Goal: Use online tool/utility: Utilize a website feature to perform a specific function

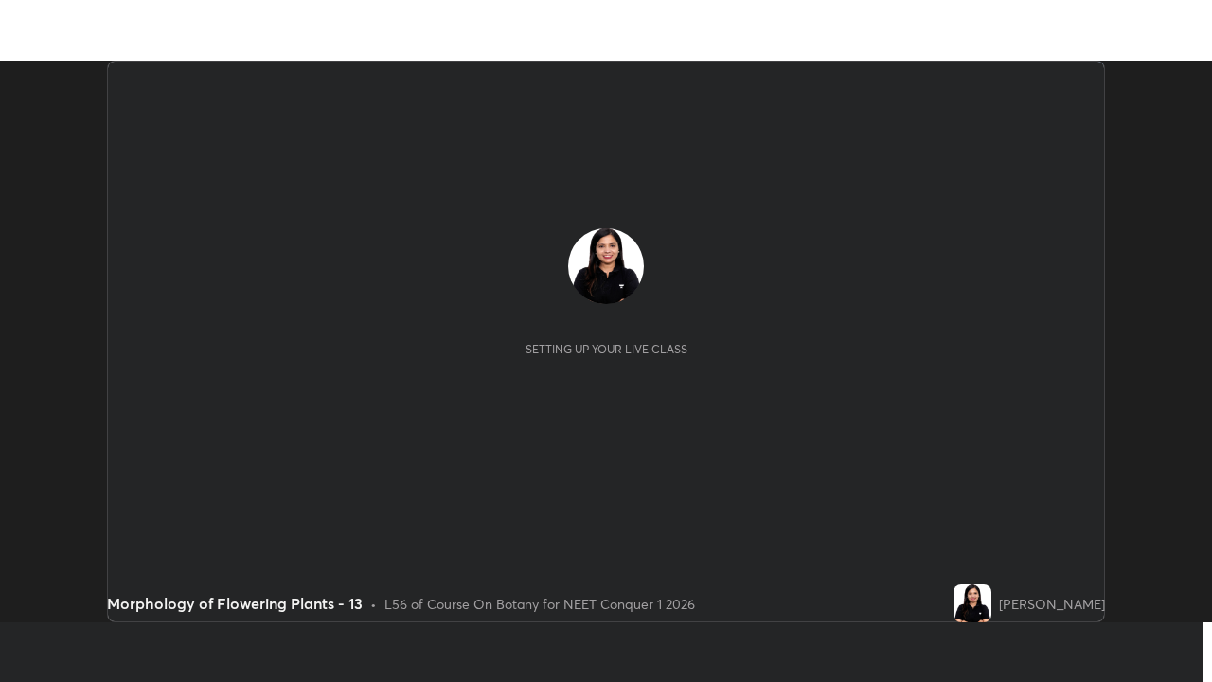
scroll to position [562, 1211]
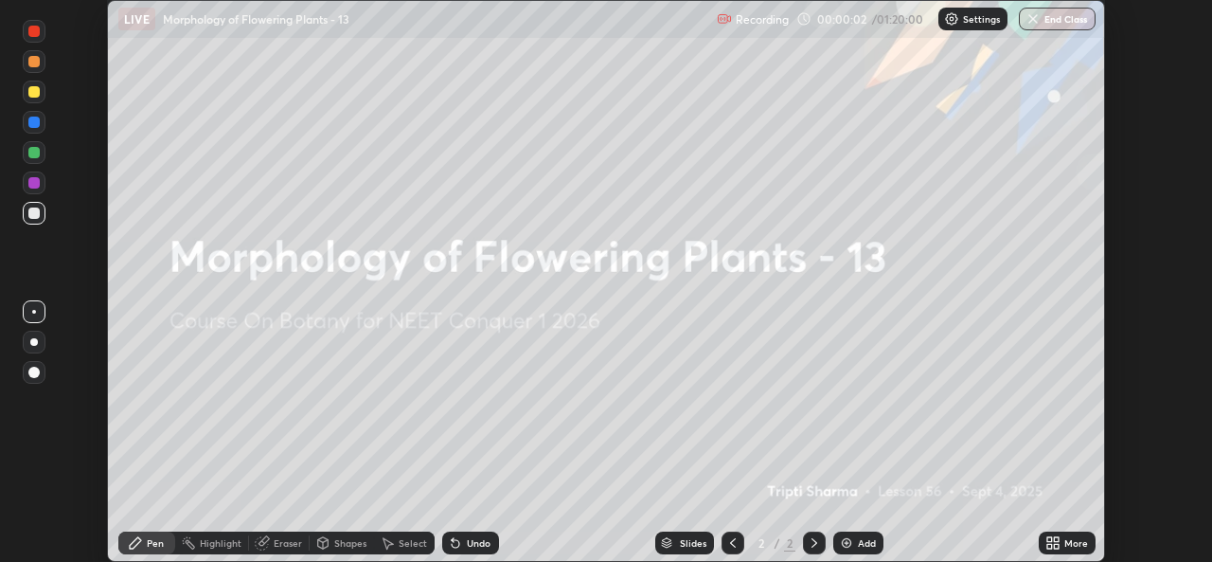
click at [963, 26] on div "Settings" at bounding box center [972, 19] width 69 height 23
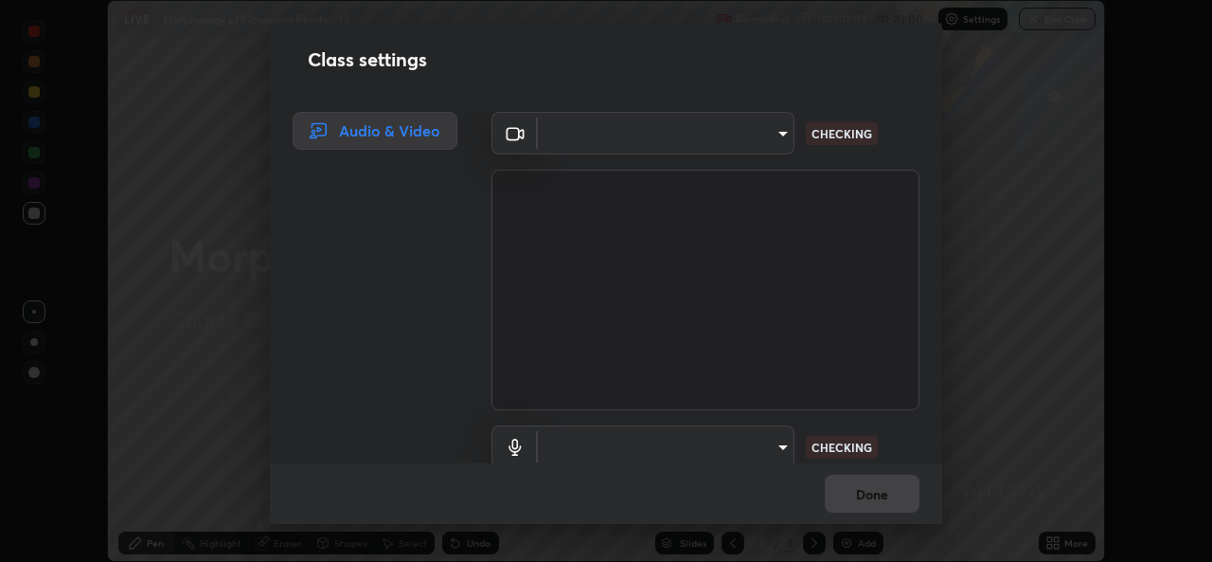
type input "a83bb134842fd6c46cae91b6313aa5efba961fee809e7364c6ef7c36ed00ea69"
type input "1096ec1564036cbcf0e9abd5aaef12808ae7e2dc0601459cd77712751889dd54"
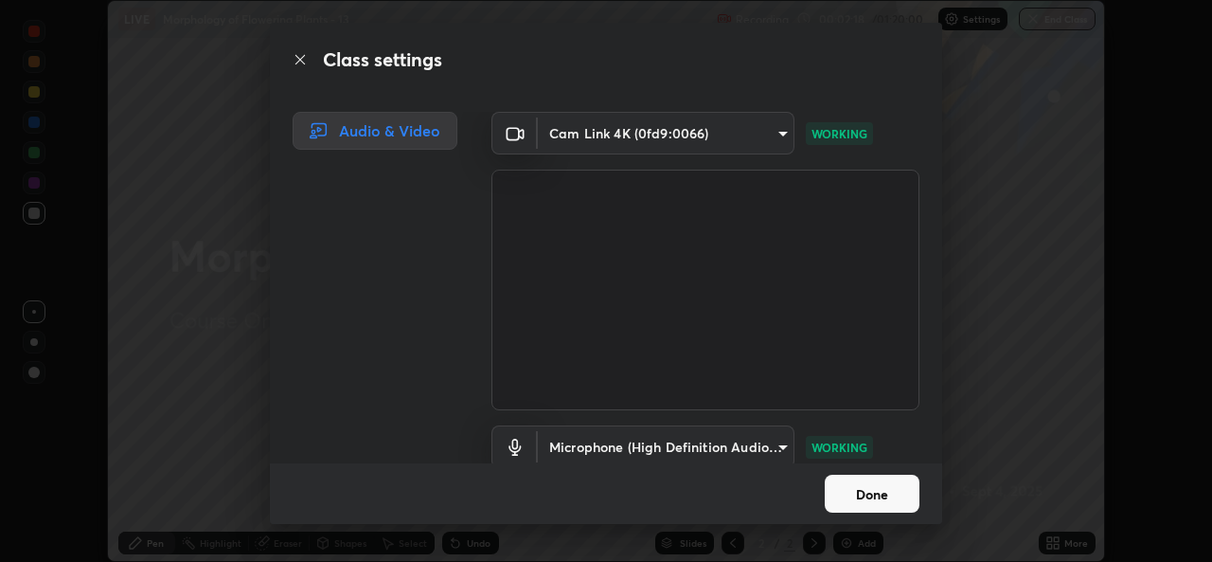
click at [890, 497] on button "Done" at bounding box center [872, 493] width 95 height 38
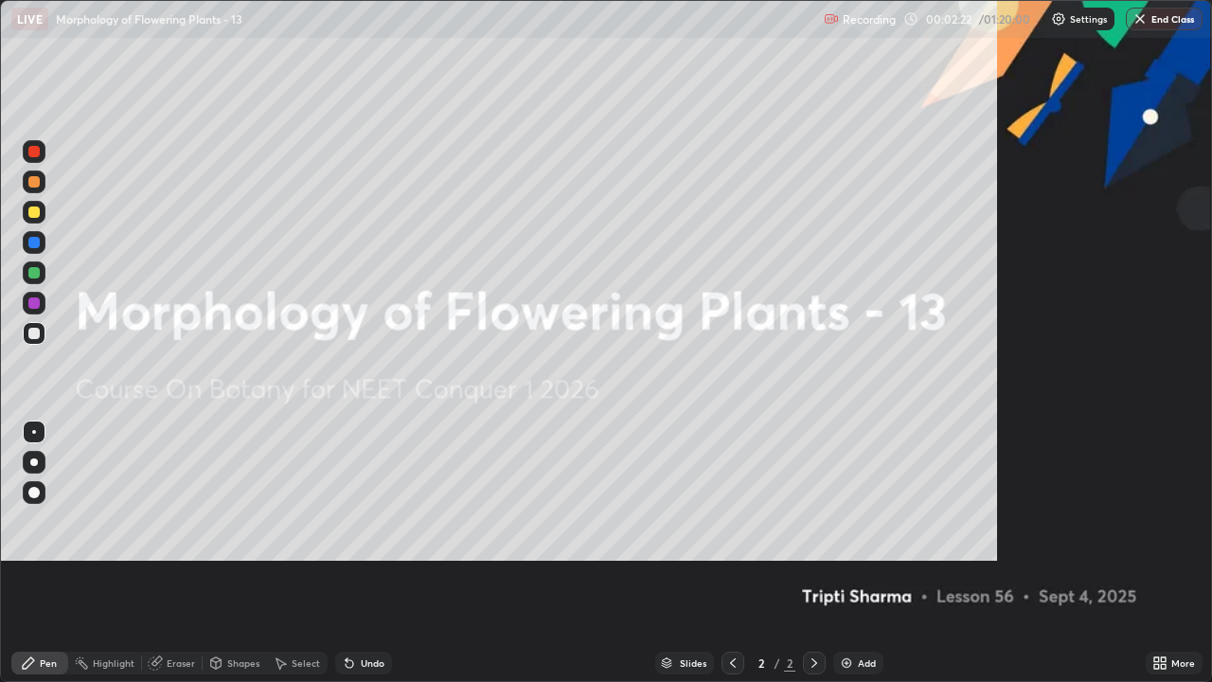
scroll to position [682, 1212]
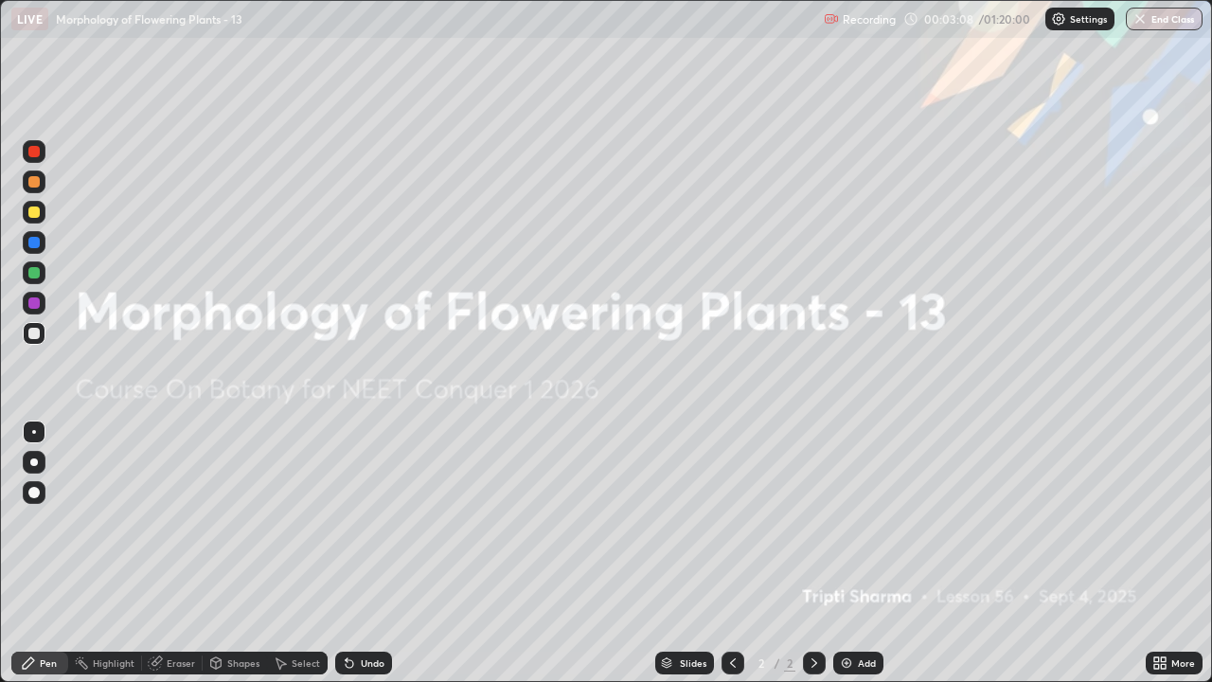
click at [846, 561] on div "Add" at bounding box center [858, 662] width 50 height 23
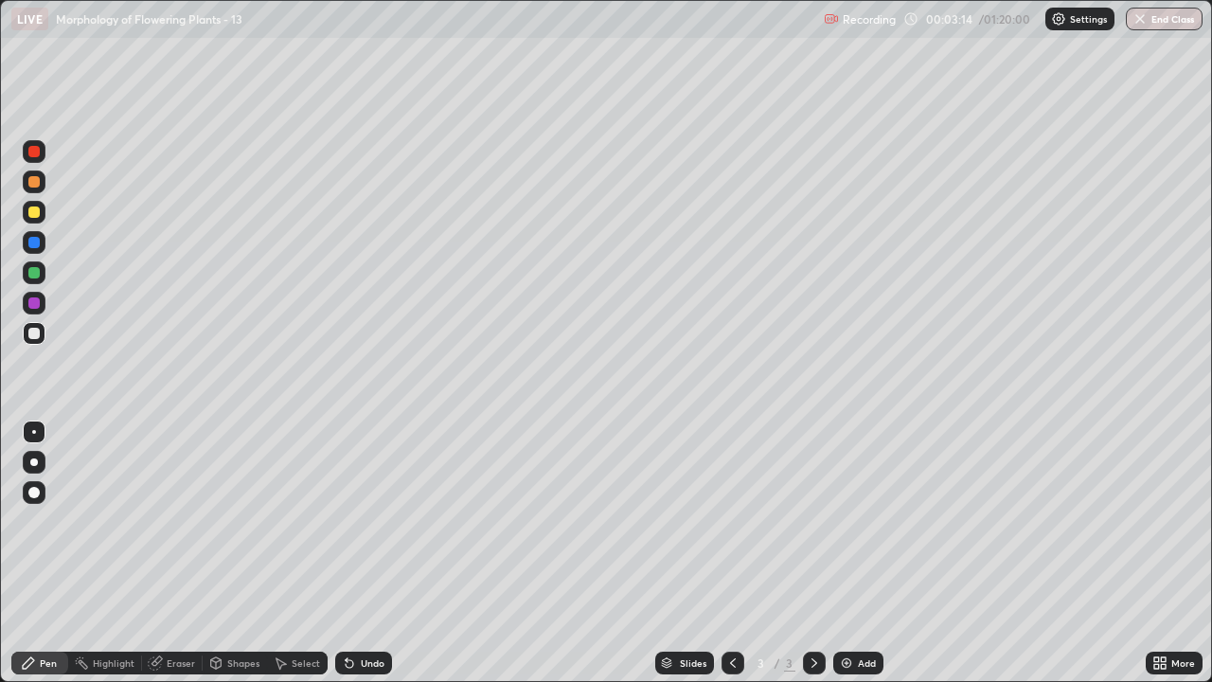
click at [37, 497] on div at bounding box center [34, 492] width 23 height 23
click at [34, 183] on div at bounding box center [33, 181] width 11 height 11
click at [38, 274] on div at bounding box center [33, 272] width 11 height 11
click at [41, 339] on div at bounding box center [34, 333] width 23 height 23
click at [34, 274] on div at bounding box center [33, 272] width 11 height 11
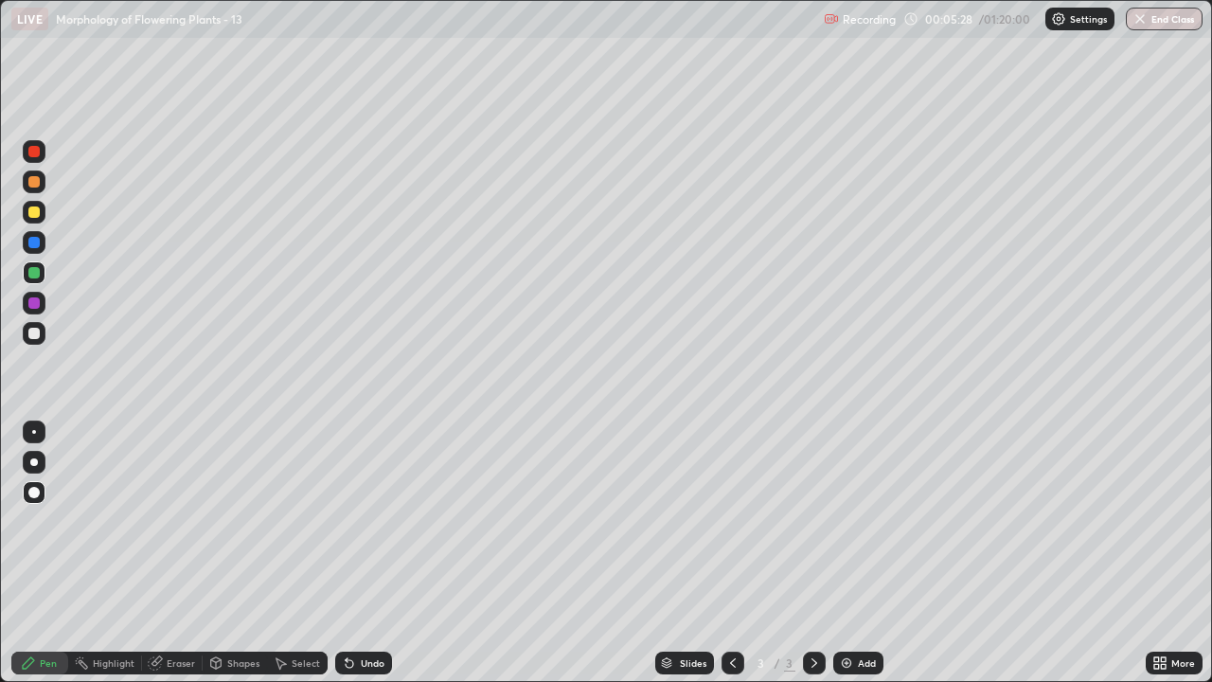
click at [371, 561] on div "Undo" at bounding box center [373, 662] width 24 height 9
click at [35, 307] on div at bounding box center [33, 302] width 11 height 11
click at [33, 187] on div at bounding box center [33, 181] width 11 height 11
click at [31, 336] on div at bounding box center [33, 333] width 11 height 11
click at [380, 561] on div "Undo" at bounding box center [373, 662] width 24 height 9
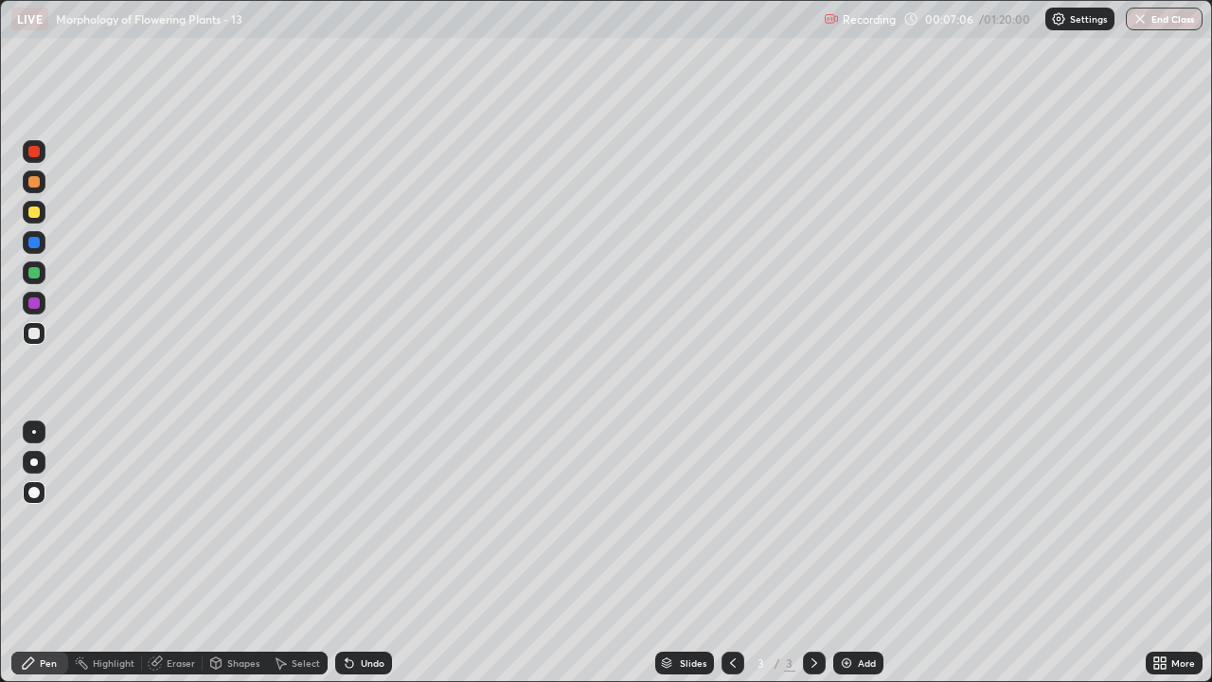
click at [378, 561] on div "Undo" at bounding box center [373, 662] width 24 height 9
click at [369, 561] on div "Undo" at bounding box center [373, 662] width 24 height 9
click at [854, 561] on div "Add" at bounding box center [858, 662] width 50 height 23
click at [35, 182] on div at bounding box center [33, 181] width 11 height 11
click at [35, 333] on div at bounding box center [33, 333] width 11 height 11
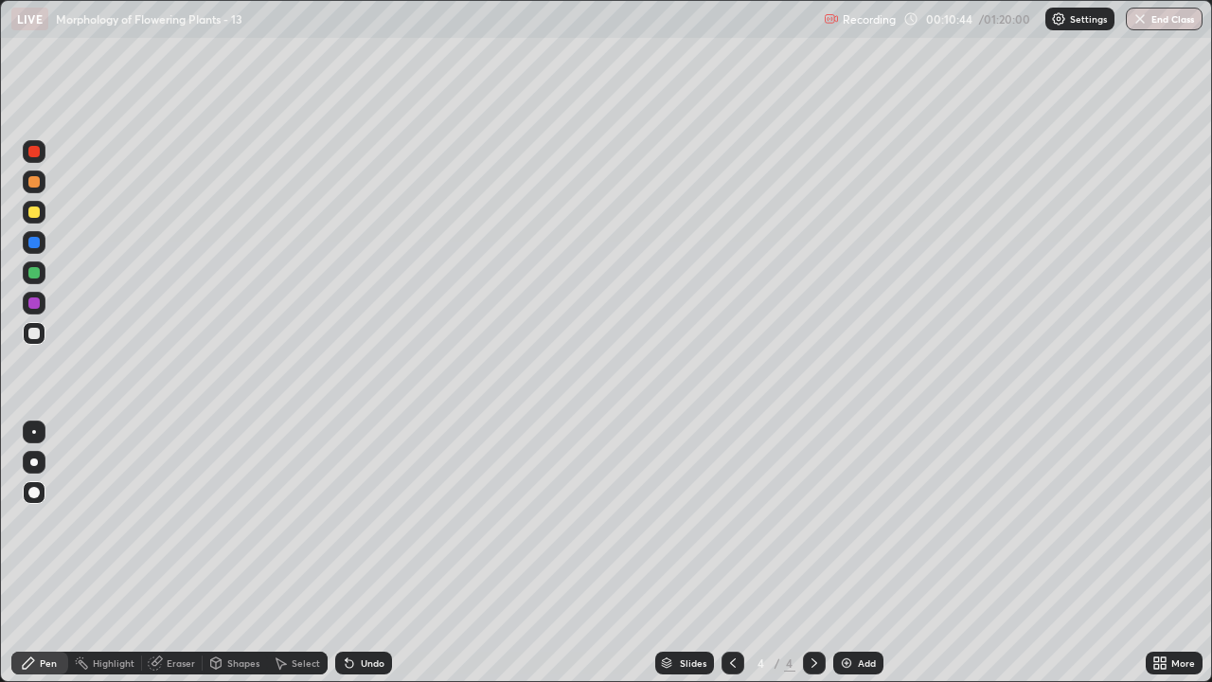
click at [33, 341] on div at bounding box center [34, 333] width 23 height 23
click at [35, 276] on div at bounding box center [33, 272] width 11 height 11
click at [39, 337] on div at bounding box center [34, 333] width 23 height 23
click at [35, 216] on div at bounding box center [33, 211] width 11 height 11
click at [33, 302] on div at bounding box center [33, 302] width 11 height 11
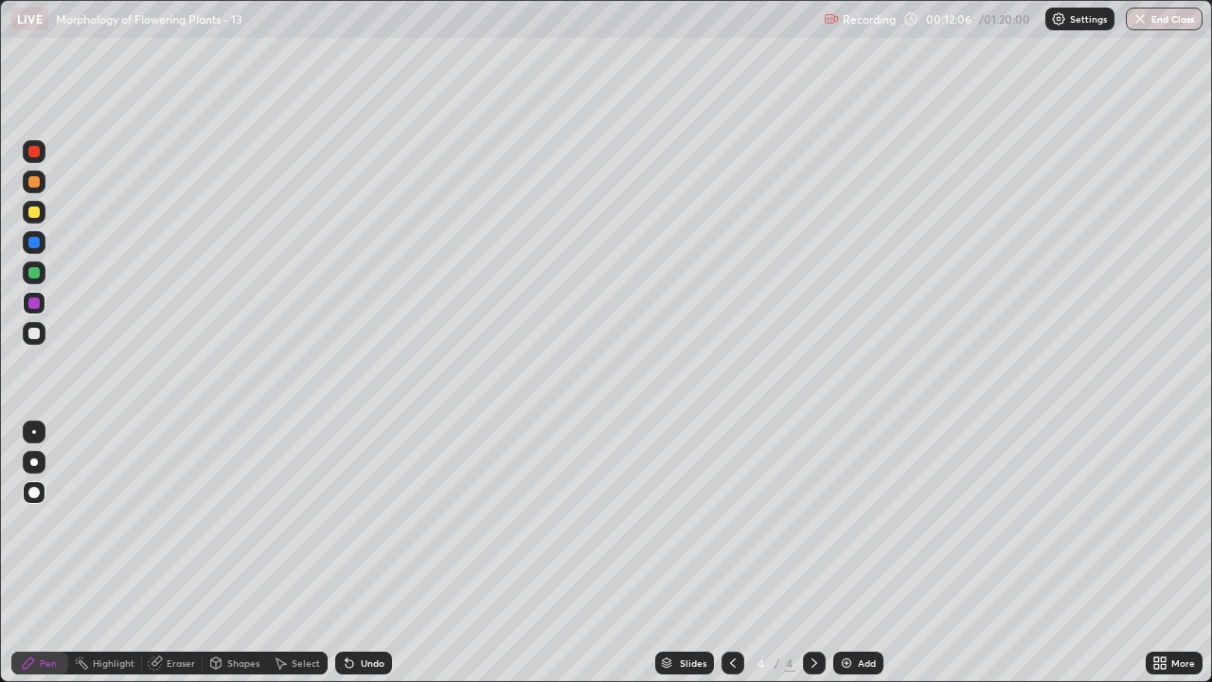
click at [89, 561] on div "Highlight" at bounding box center [105, 662] width 74 height 23
click at [40, 561] on div "Pen" at bounding box center [48, 662] width 17 height 9
click at [38, 330] on div at bounding box center [33, 333] width 11 height 11
click at [35, 212] on div at bounding box center [33, 211] width 11 height 11
click at [34, 337] on div at bounding box center [33, 333] width 11 height 11
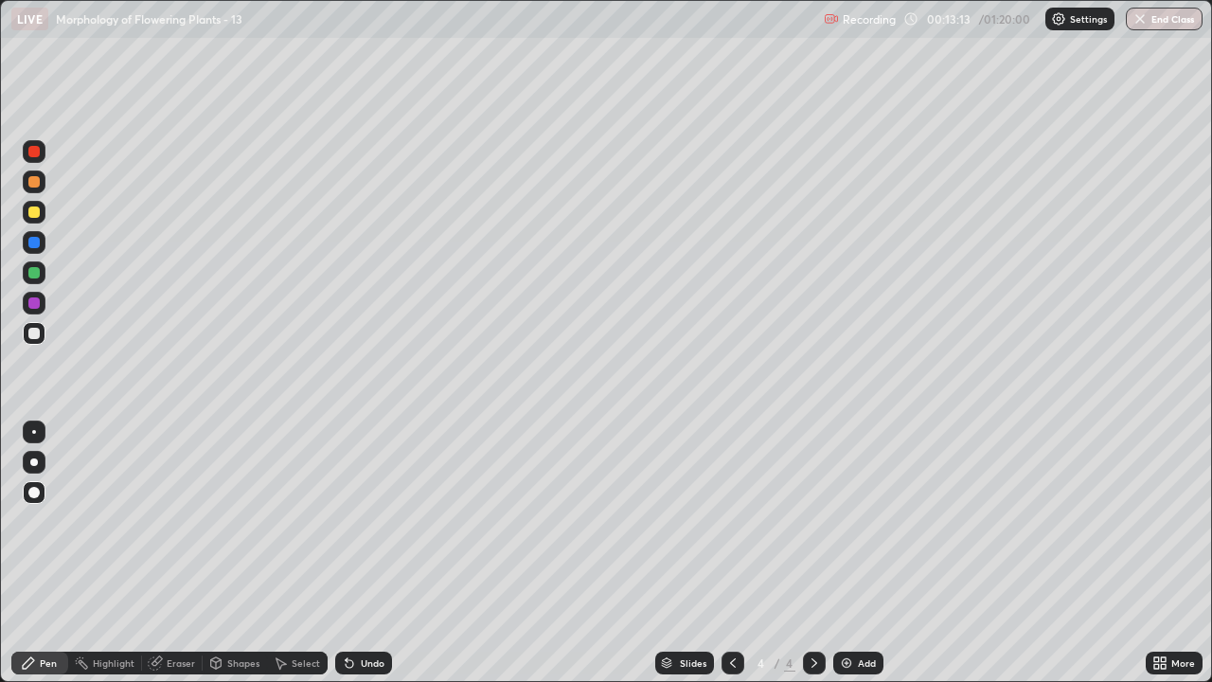
click at [730, 561] on icon at bounding box center [733, 662] width 6 height 9
click at [731, 561] on icon at bounding box center [732, 662] width 15 height 15
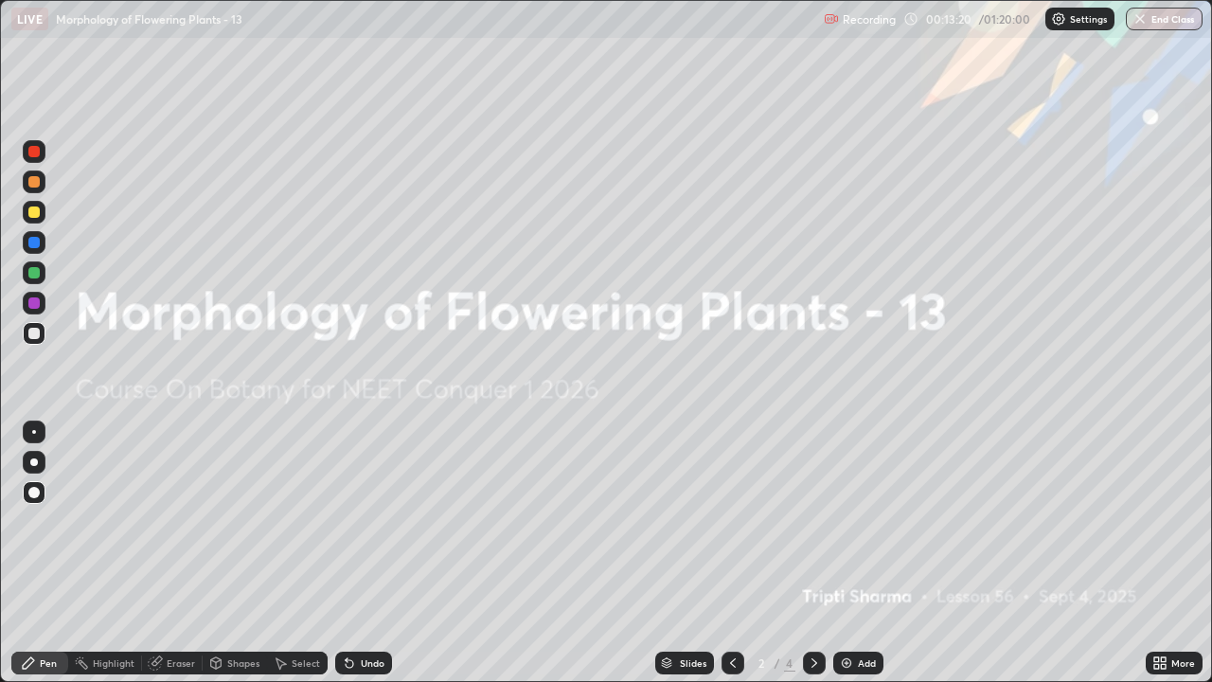
click at [811, 561] on icon at bounding box center [814, 662] width 15 height 15
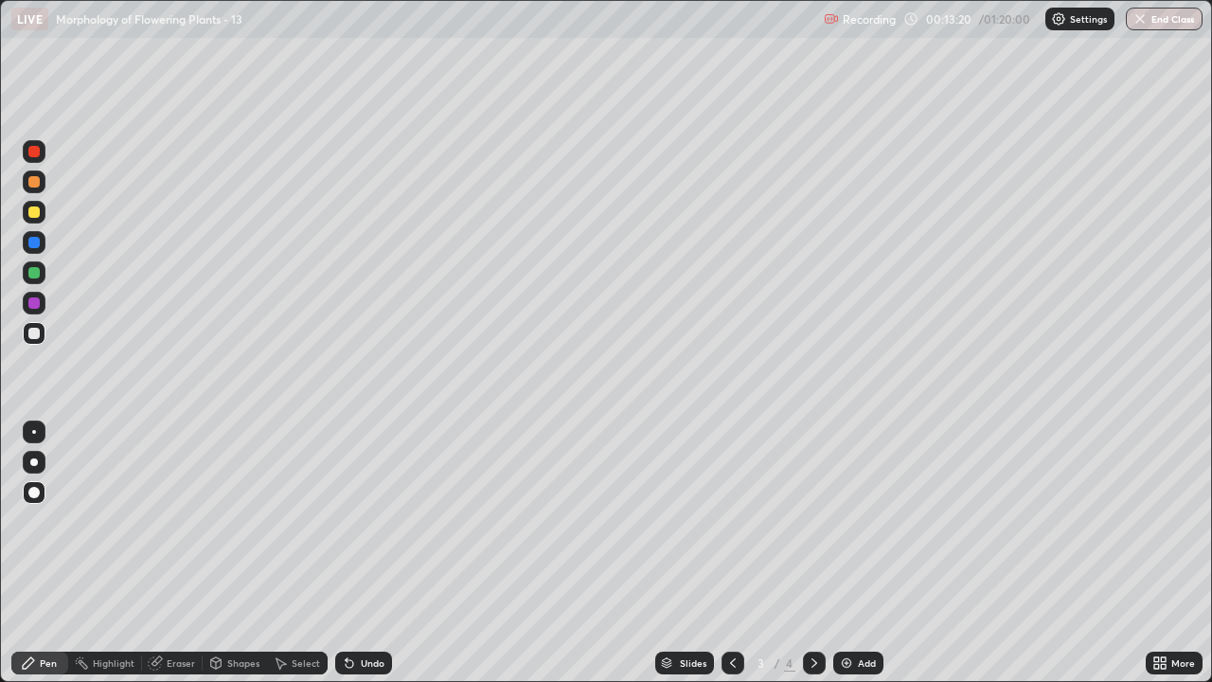
click at [814, 561] on icon at bounding box center [814, 662] width 15 height 15
click at [183, 561] on div "Eraser" at bounding box center [181, 662] width 28 height 9
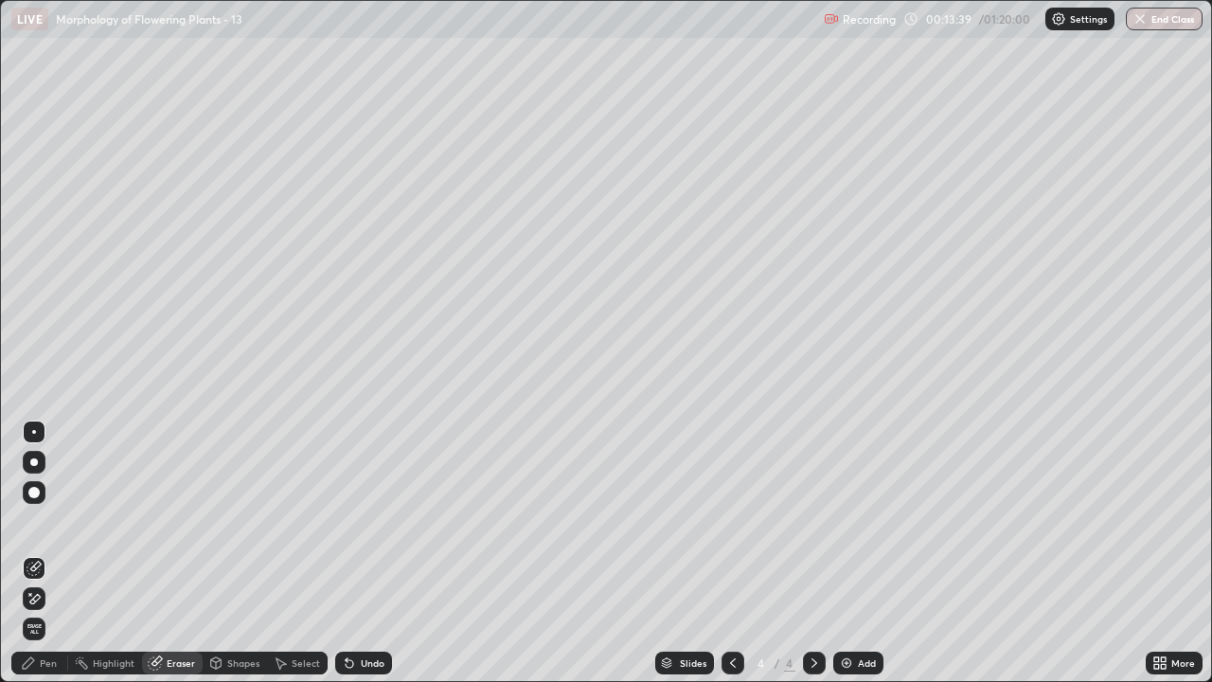
click at [58, 561] on div "Pen" at bounding box center [39, 662] width 57 height 23
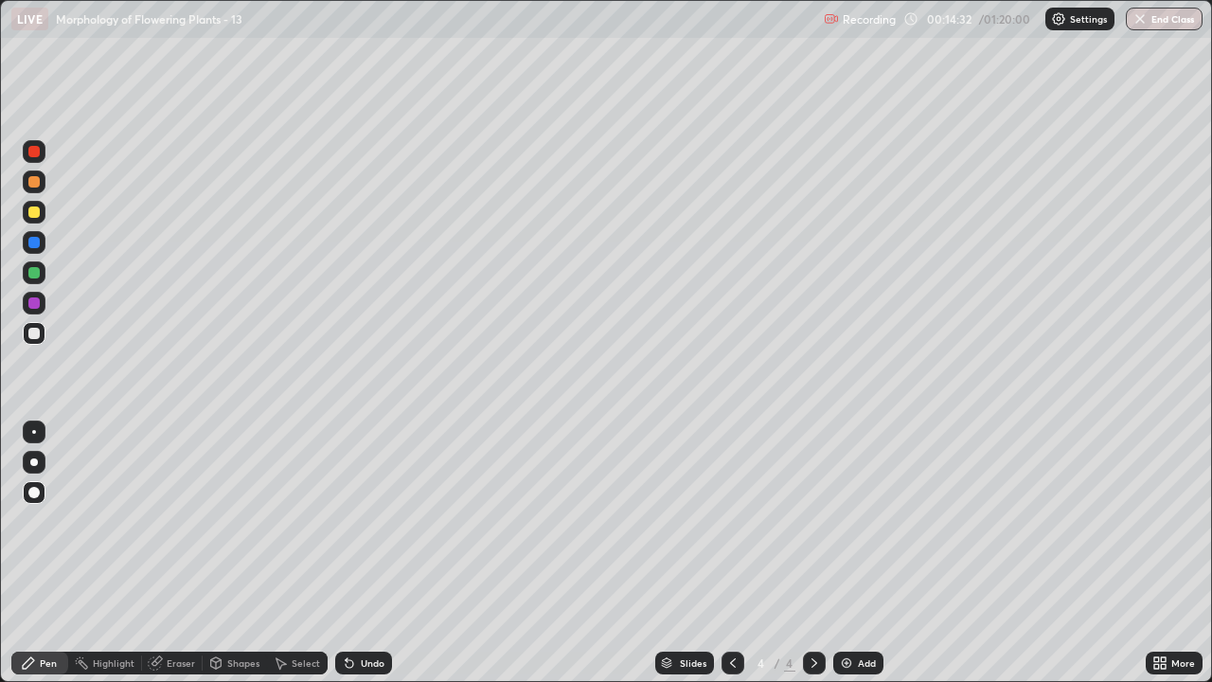
click at [174, 561] on div "Eraser" at bounding box center [181, 662] width 28 height 9
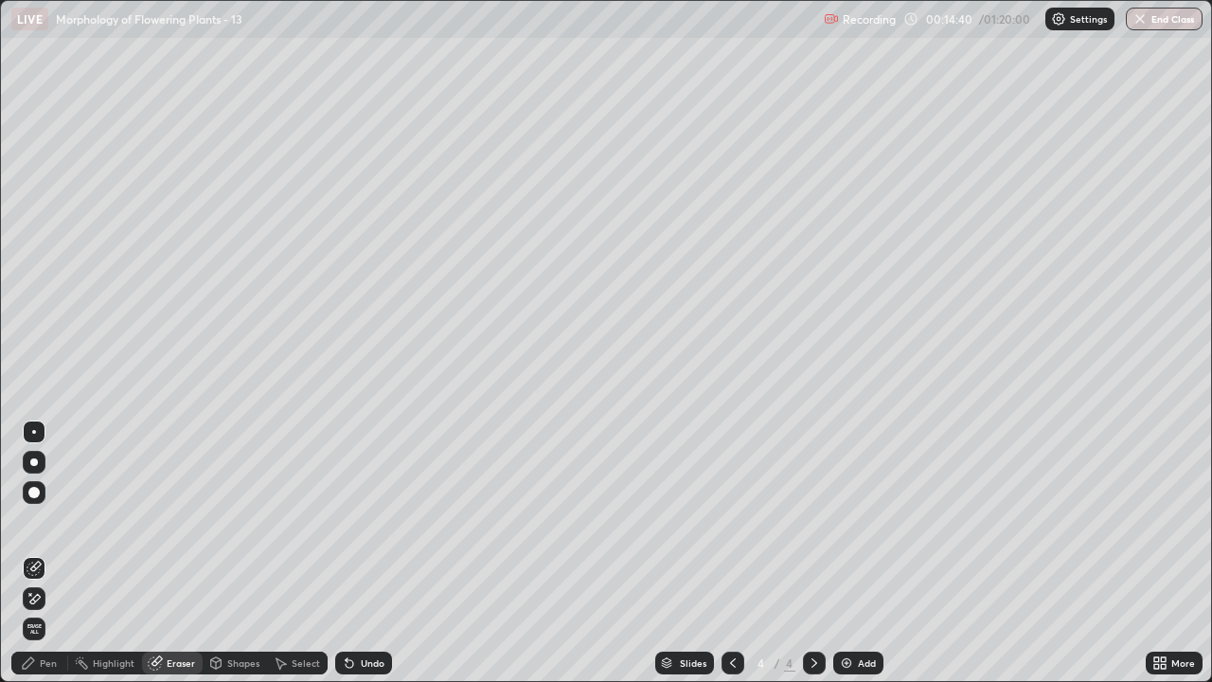
click at [59, 561] on div "Pen" at bounding box center [39, 662] width 57 height 23
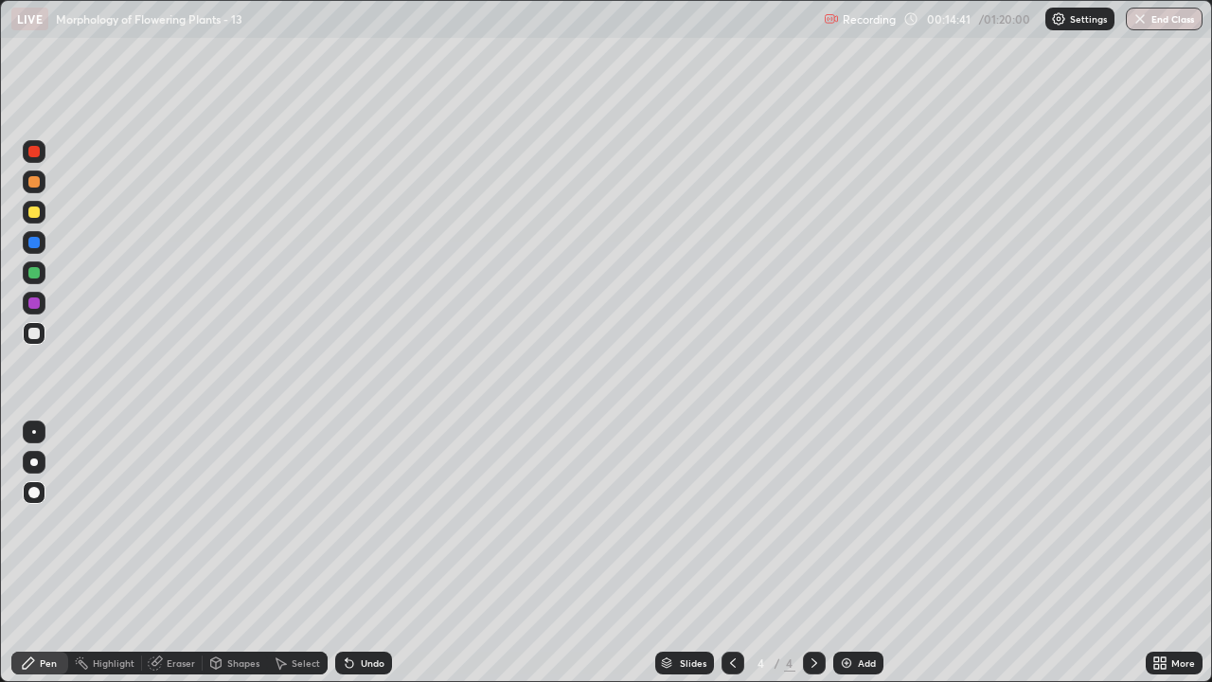
click at [34, 274] on div at bounding box center [33, 272] width 11 height 11
click at [34, 334] on div at bounding box center [33, 333] width 11 height 11
click at [731, 561] on icon at bounding box center [732, 662] width 15 height 15
click at [810, 561] on icon at bounding box center [814, 662] width 15 height 15
click at [812, 561] on icon at bounding box center [814, 662] width 15 height 15
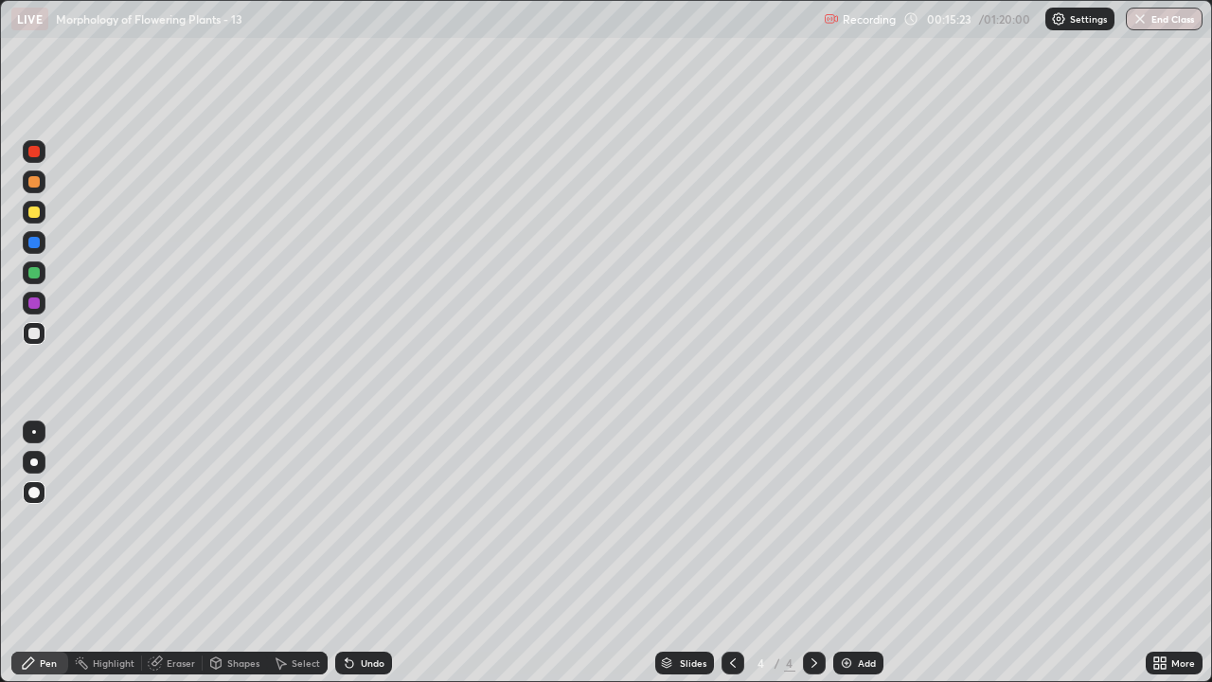
click at [727, 561] on icon at bounding box center [732, 662] width 15 height 15
click at [810, 561] on icon at bounding box center [814, 662] width 15 height 15
click at [729, 561] on icon at bounding box center [732, 662] width 15 height 15
click at [368, 561] on div "Undo" at bounding box center [373, 662] width 24 height 9
click at [115, 561] on div "Highlight" at bounding box center [114, 662] width 42 height 9
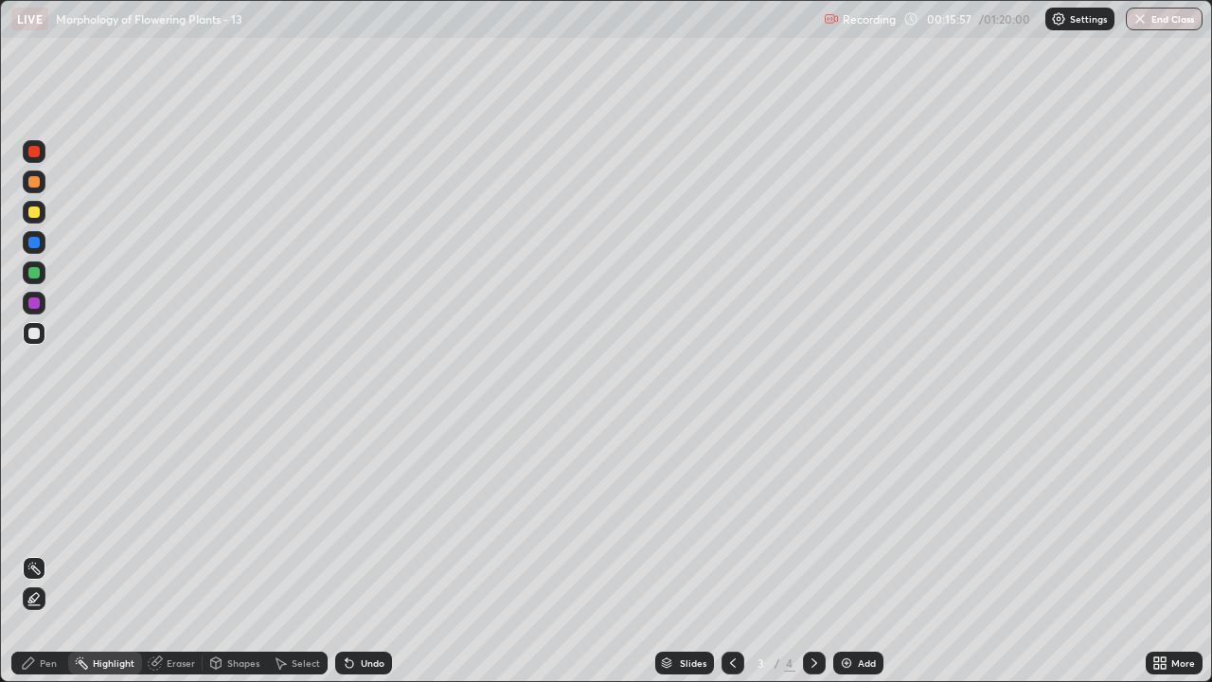
click at [812, 561] on icon at bounding box center [815, 662] width 6 height 9
click at [45, 561] on div "Pen" at bounding box center [48, 662] width 17 height 9
click at [33, 462] on div at bounding box center [34, 462] width 8 height 8
click at [35, 213] on div at bounding box center [33, 211] width 11 height 11
click at [35, 272] on div at bounding box center [33, 272] width 11 height 11
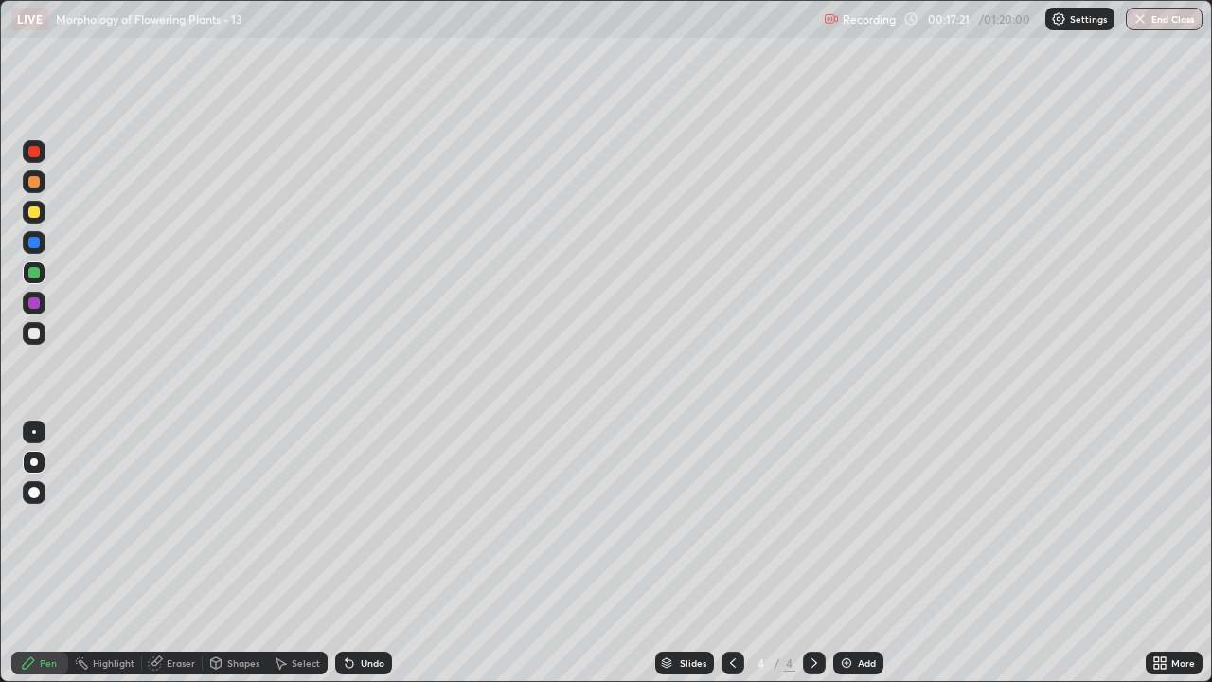
click at [39, 335] on div at bounding box center [33, 333] width 11 height 11
click at [37, 244] on div at bounding box center [33, 242] width 11 height 11
click at [740, 561] on div at bounding box center [733, 662] width 23 height 23
click at [819, 561] on icon at bounding box center [814, 662] width 15 height 15
click at [815, 561] on icon at bounding box center [814, 662] width 15 height 15
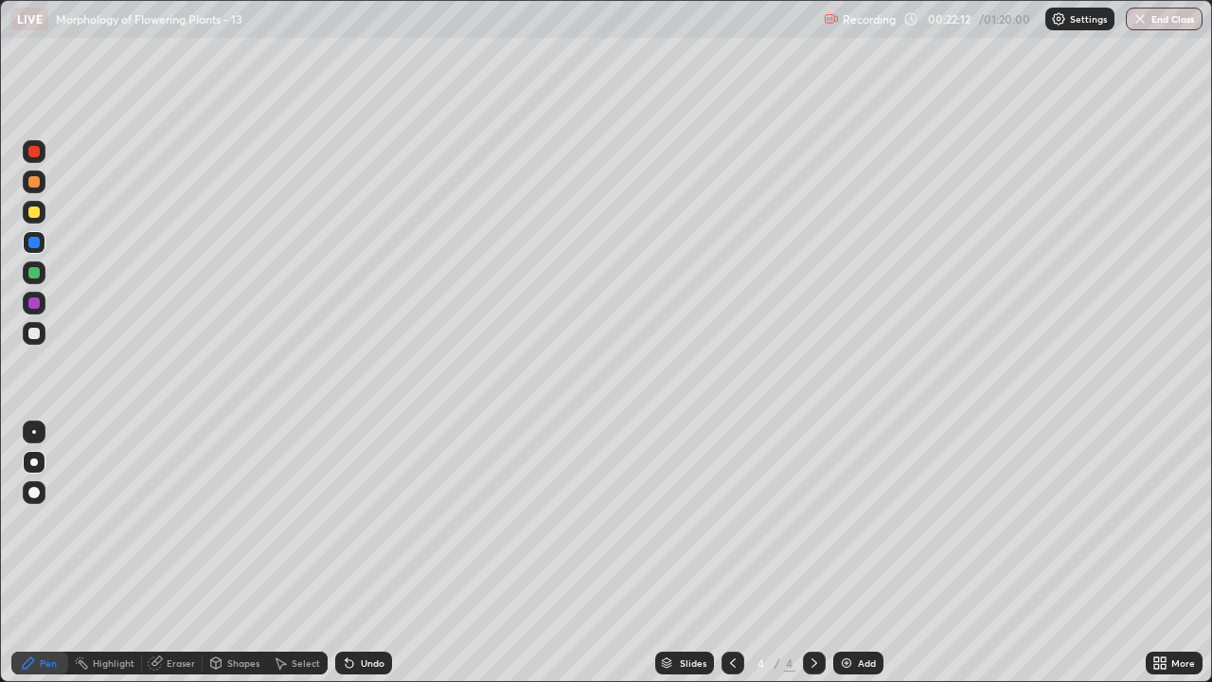
click at [838, 561] on div "Add" at bounding box center [858, 662] width 50 height 23
click at [38, 330] on div at bounding box center [33, 333] width 11 height 11
click at [33, 275] on div at bounding box center [33, 272] width 11 height 11
click at [33, 308] on div at bounding box center [33, 302] width 11 height 11
click at [357, 561] on div "Undo" at bounding box center [363, 662] width 57 height 23
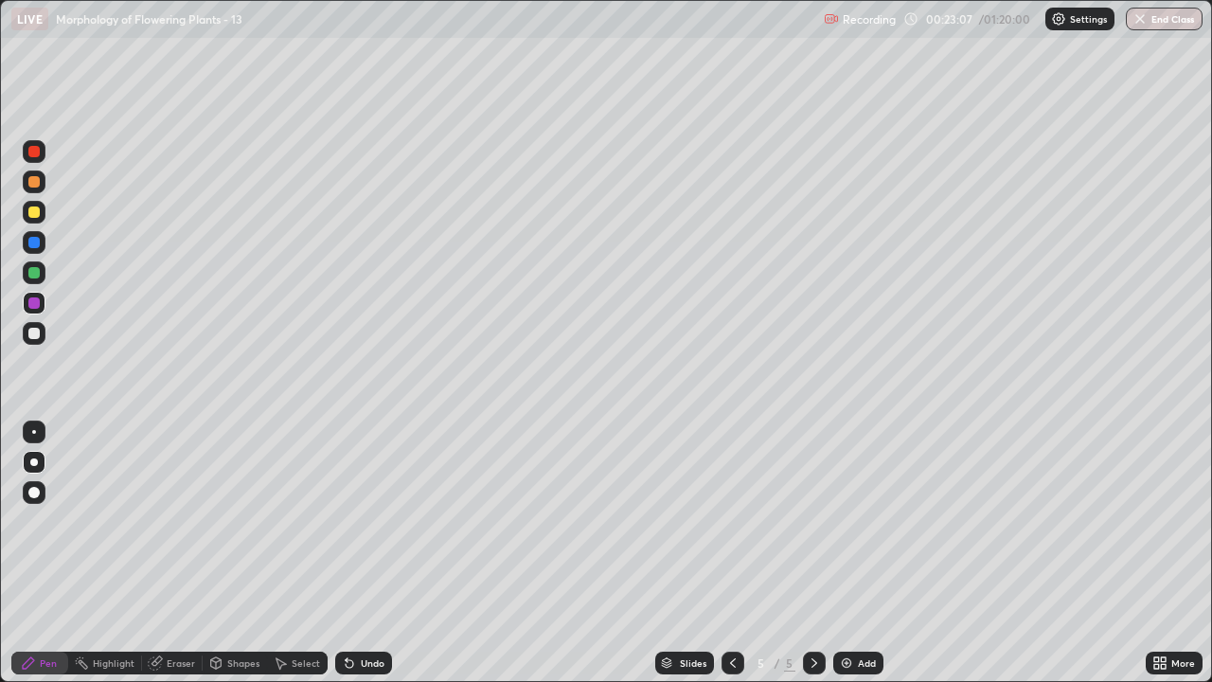
click at [731, 561] on icon at bounding box center [732, 662] width 15 height 15
click at [812, 561] on icon at bounding box center [814, 662] width 15 height 15
click at [36, 246] on div at bounding box center [33, 242] width 11 height 11
click at [38, 181] on div at bounding box center [33, 181] width 11 height 11
click at [730, 561] on icon at bounding box center [732, 662] width 15 height 15
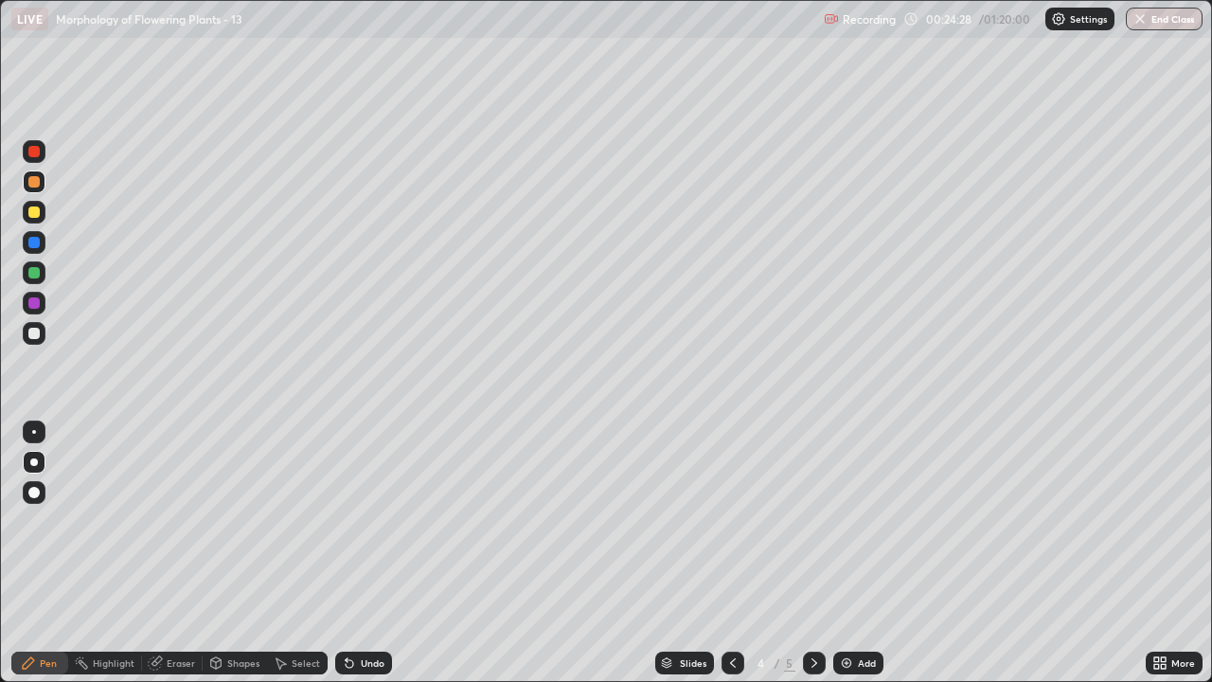
click at [812, 561] on icon at bounding box center [814, 662] width 15 height 15
click at [735, 561] on div at bounding box center [733, 662] width 23 height 23
click at [812, 561] on icon at bounding box center [814, 662] width 15 height 15
click at [731, 561] on icon at bounding box center [732, 662] width 15 height 15
click at [816, 561] on div at bounding box center [814, 663] width 23 height 38
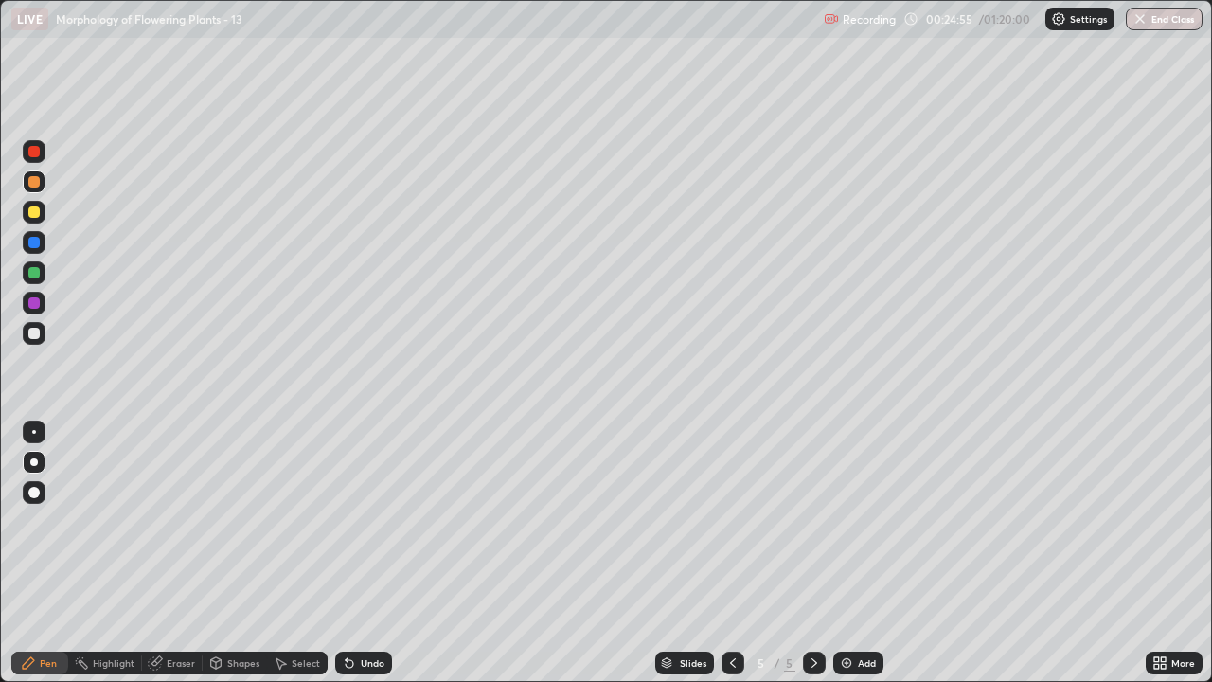
click at [35, 333] on div at bounding box center [33, 333] width 11 height 11
click at [38, 470] on div at bounding box center [34, 462] width 23 height 23
click at [37, 251] on div at bounding box center [34, 242] width 23 height 23
click at [731, 561] on icon at bounding box center [732, 662] width 15 height 15
click at [812, 561] on icon at bounding box center [814, 662] width 15 height 15
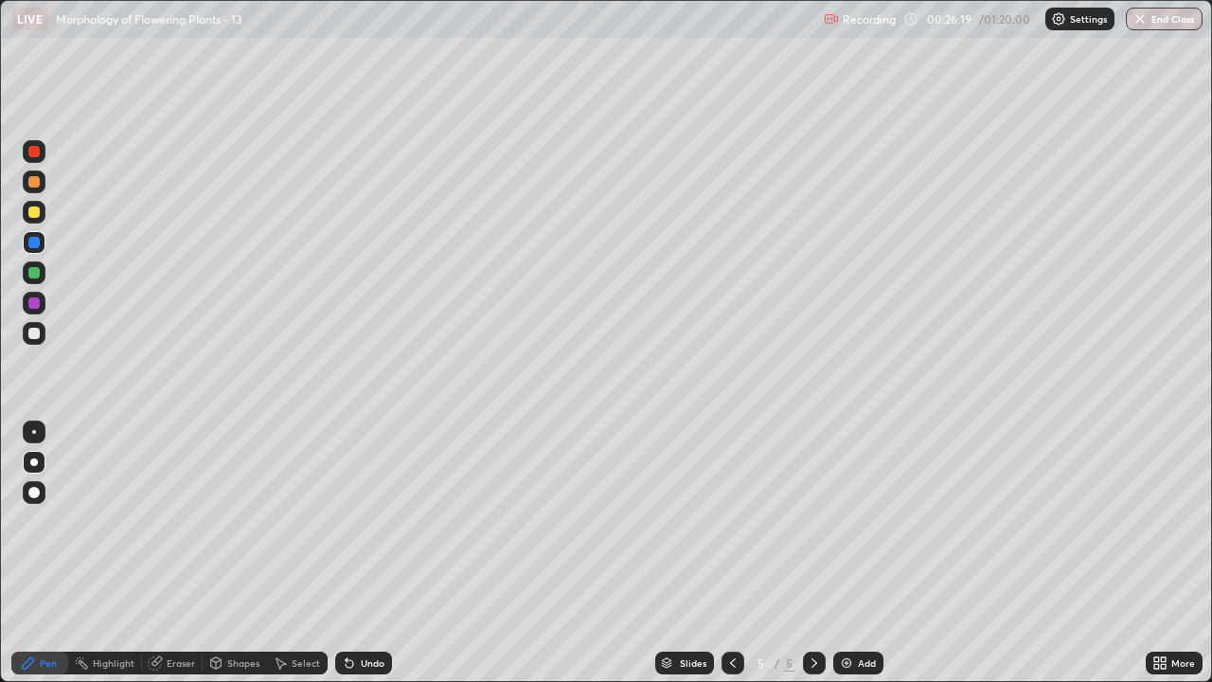
click at [37, 275] on div at bounding box center [33, 272] width 11 height 11
click at [32, 302] on div at bounding box center [33, 302] width 11 height 11
click at [38, 275] on div at bounding box center [33, 272] width 11 height 11
click at [858, 561] on div "Add" at bounding box center [867, 662] width 18 height 9
click at [34, 213] on div at bounding box center [33, 211] width 11 height 11
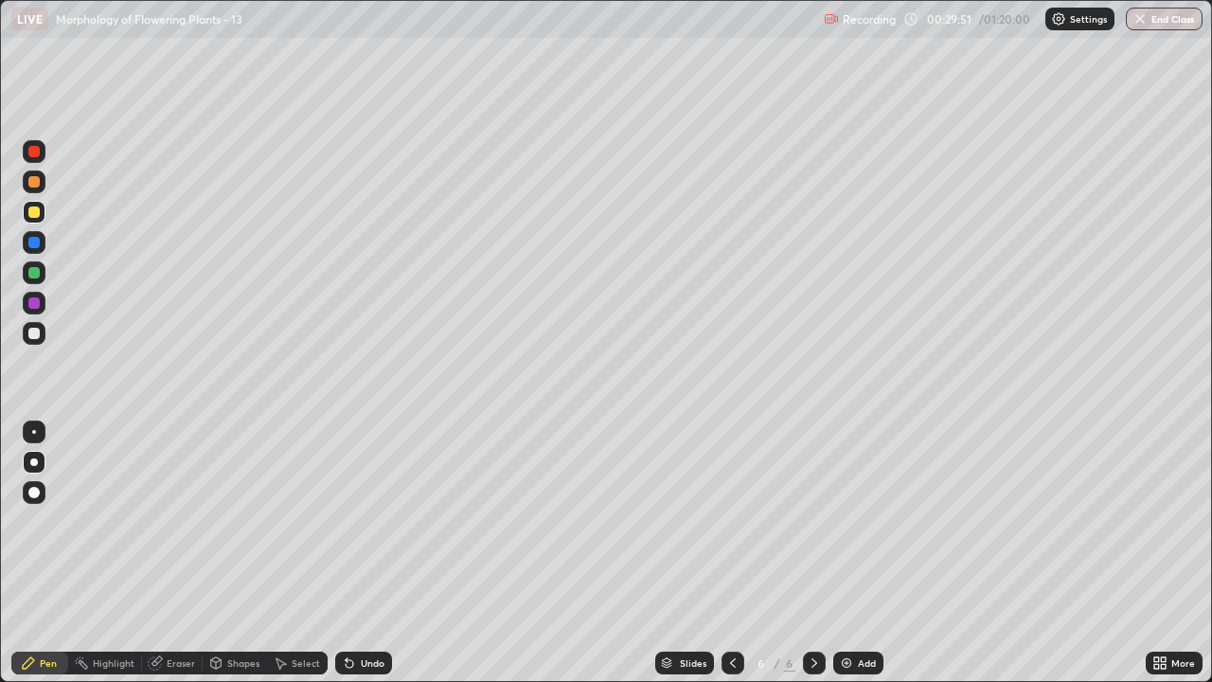
click at [43, 280] on div at bounding box center [34, 272] width 23 height 23
click at [42, 307] on div at bounding box center [34, 303] width 23 height 23
click at [39, 184] on div at bounding box center [33, 181] width 11 height 11
click at [42, 341] on div at bounding box center [34, 333] width 23 height 23
click at [39, 306] on div at bounding box center [33, 302] width 11 height 11
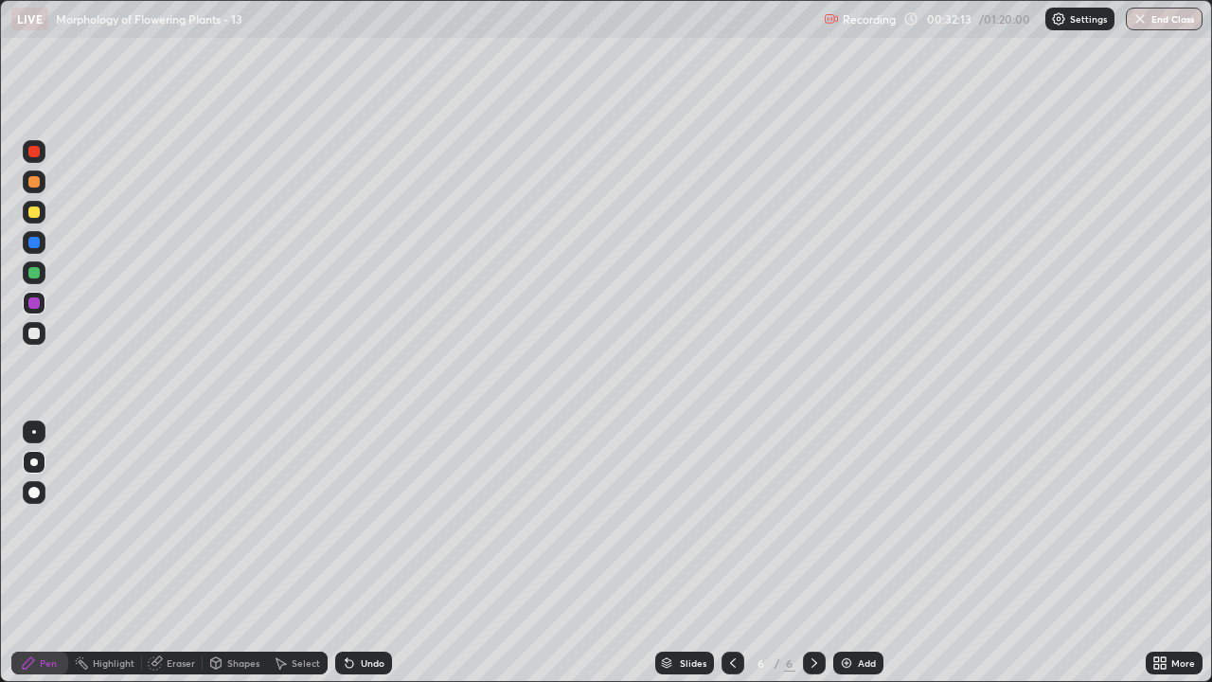
click at [731, 561] on icon at bounding box center [732, 662] width 15 height 15
click at [812, 561] on icon at bounding box center [814, 662] width 15 height 15
click at [814, 561] on icon at bounding box center [814, 662] width 15 height 15
click at [34, 331] on div at bounding box center [33, 333] width 11 height 11
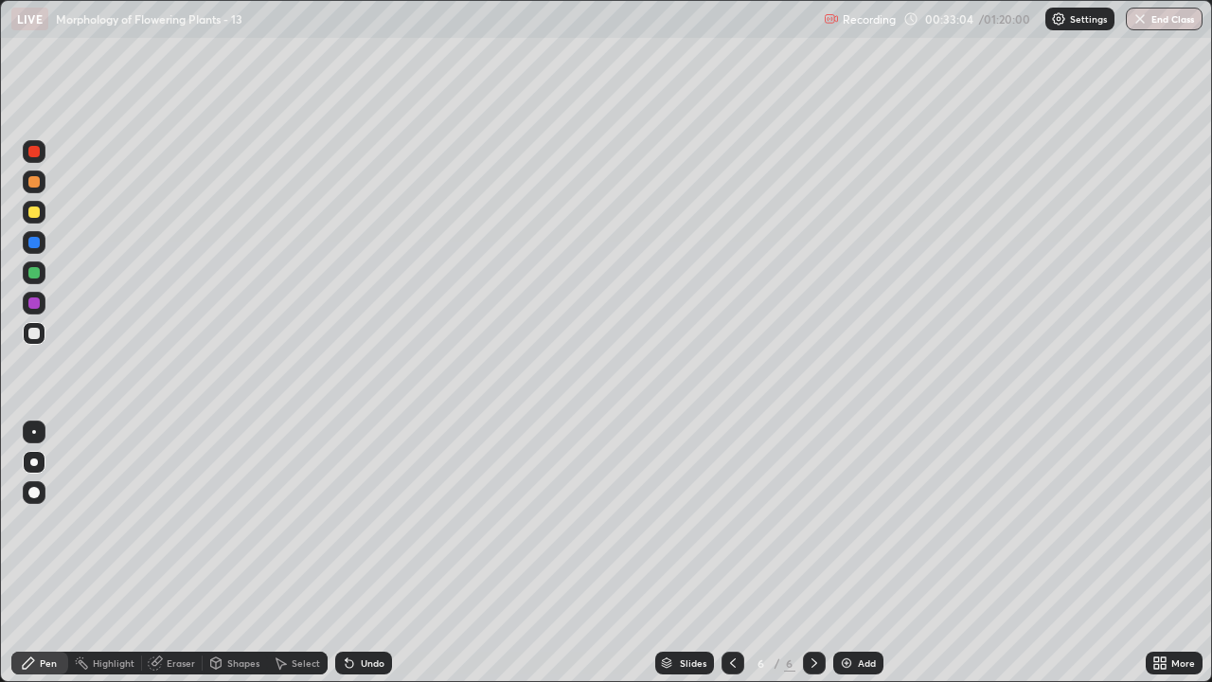
click at [32, 273] on div at bounding box center [33, 272] width 11 height 11
click at [33, 213] on div at bounding box center [33, 211] width 11 height 11
click at [35, 276] on div at bounding box center [33, 272] width 11 height 11
click at [35, 182] on div at bounding box center [33, 181] width 11 height 11
click at [858, 561] on div "Add" at bounding box center [867, 662] width 18 height 9
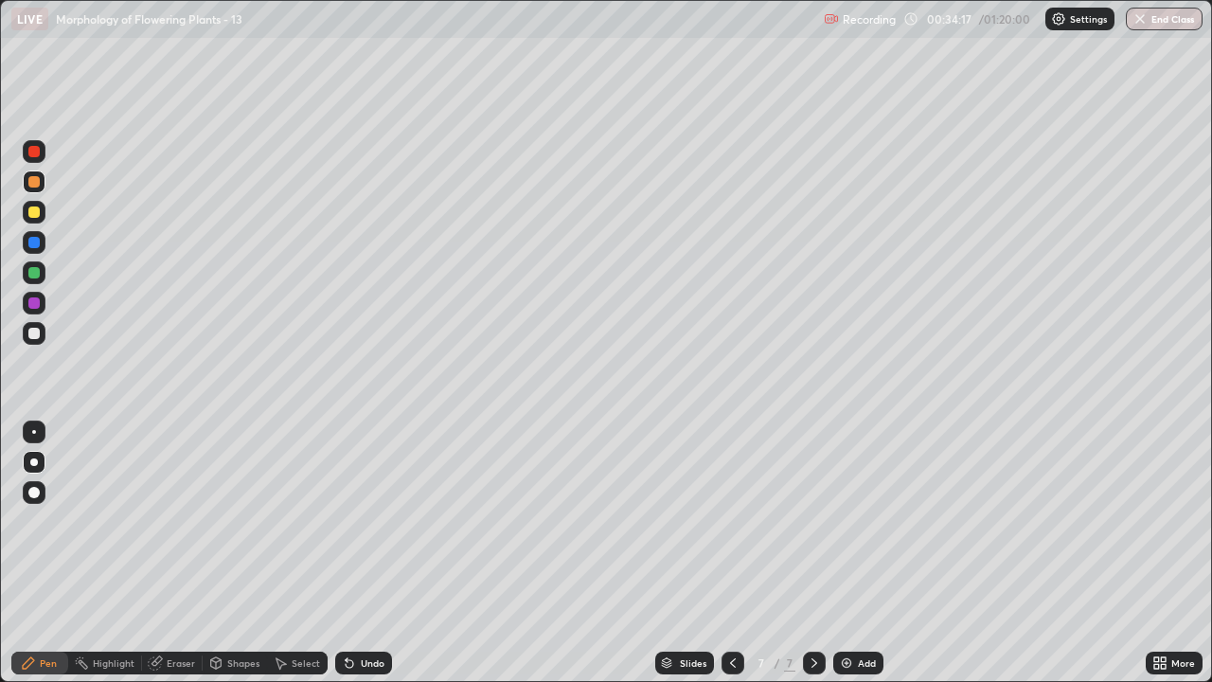
click at [35, 492] on div at bounding box center [33, 492] width 11 height 11
click at [731, 561] on icon at bounding box center [732, 662] width 15 height 15
click at [814, 561] on icon at bounding box center [814, 662] width 15 height 15
click at [732, 561] on div at bounding box center [733, 662] width 23 height 23
click at [734, 561] on icon at bounding box center [732, 662] width 15 height 15
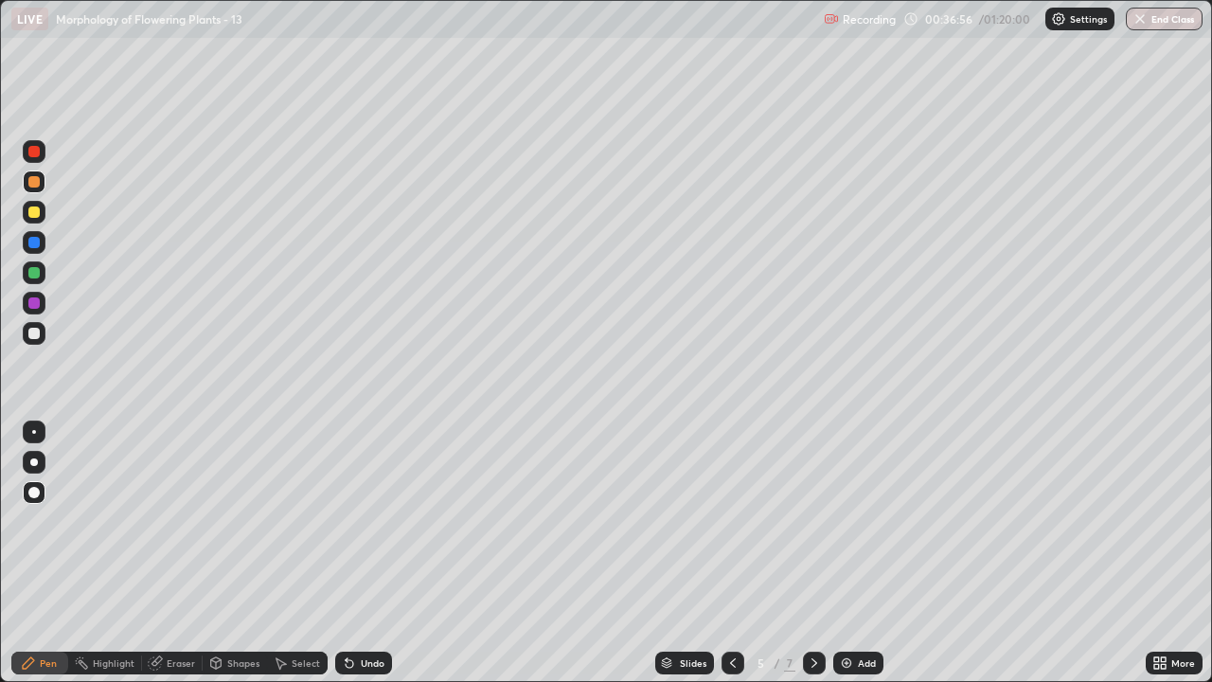
click at [740, 561] on div at bounding box center [733, 662] width 23 height 23
click at [731, 561] on icon at bounding box center [732, 662] width 15 height 15
click at [791, 561] on div "7" at bounding box center [789, 662] width 11 height 17
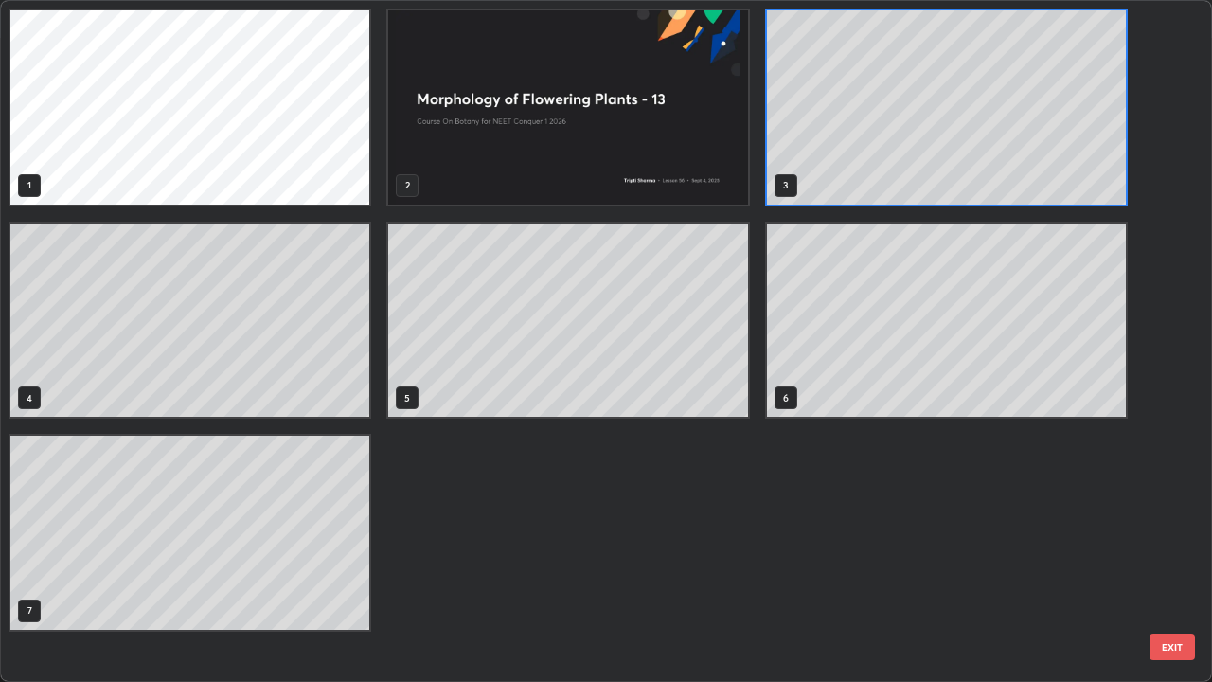
scroll to position [674, 1201]
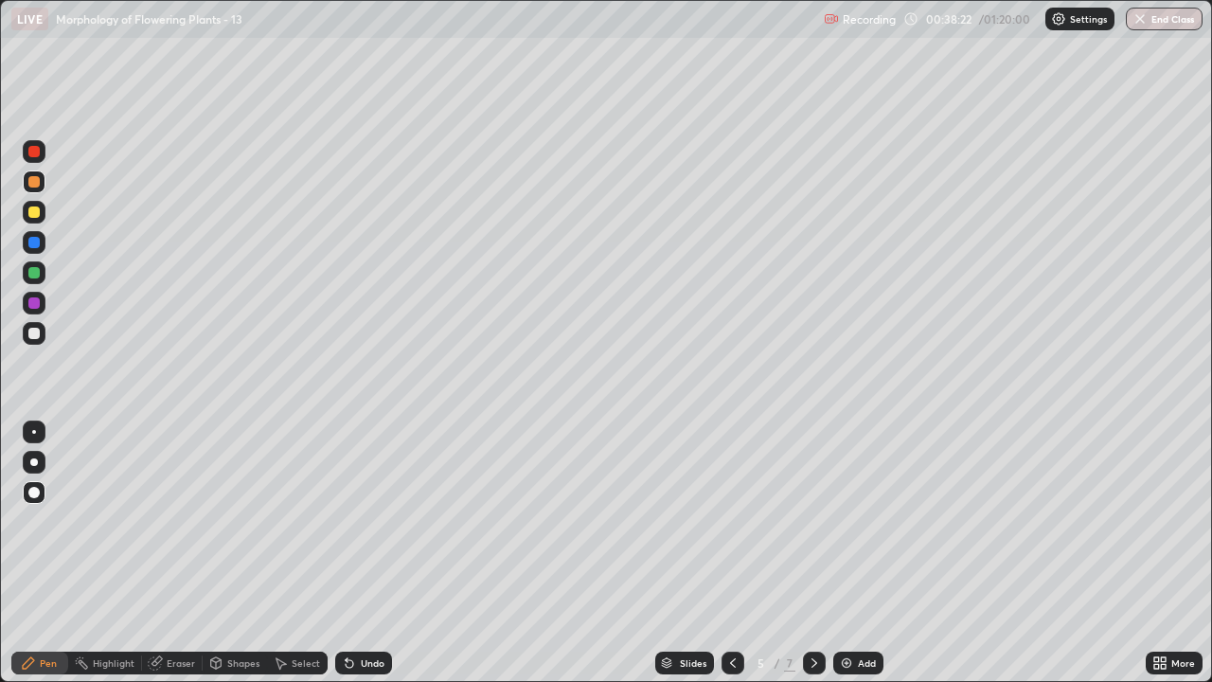
click at [814, 561] on icon at bounding box center [814, 662] width 15 height 15
click at [812, 561] on icon at bounding box center [815, 662] width 6 height 9
click at [812, 561] on icon at bounding box center [814, 662] width 15 height 15
click at [38, 338] on div at bounding box center [33, 333] width 11 height 11
click at [737, 561] on icon at bounding box center [732, 662] width 15 height 15
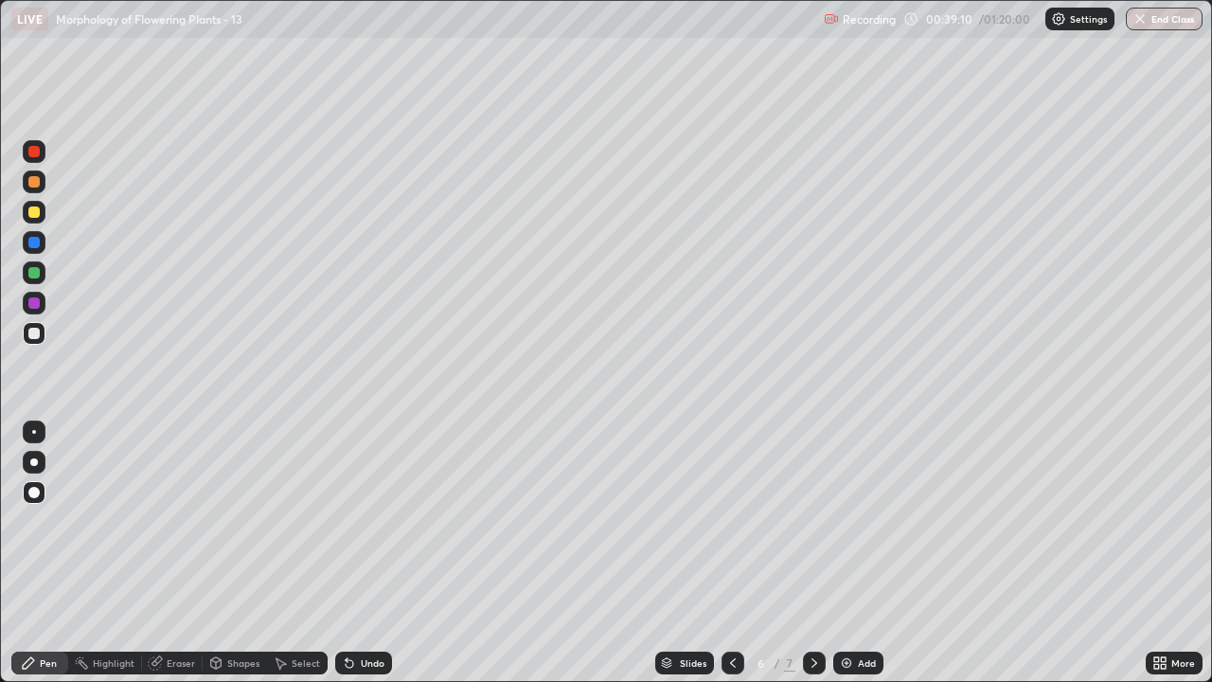
click at [733, 561] on icon at bounding box center [732, 662] width 15 height 15
click at [812, 561] on icon at bounding box center [814, 662] width 15 height 15
click at [813, 561] on icon at bounding box center [814, 662] width 15 height 15
click at [32, 189] on div at bounding box center [34, 181] width 23 height 23
click at [848, 561] on img at bounding box center [846, 662] width 15 height 15
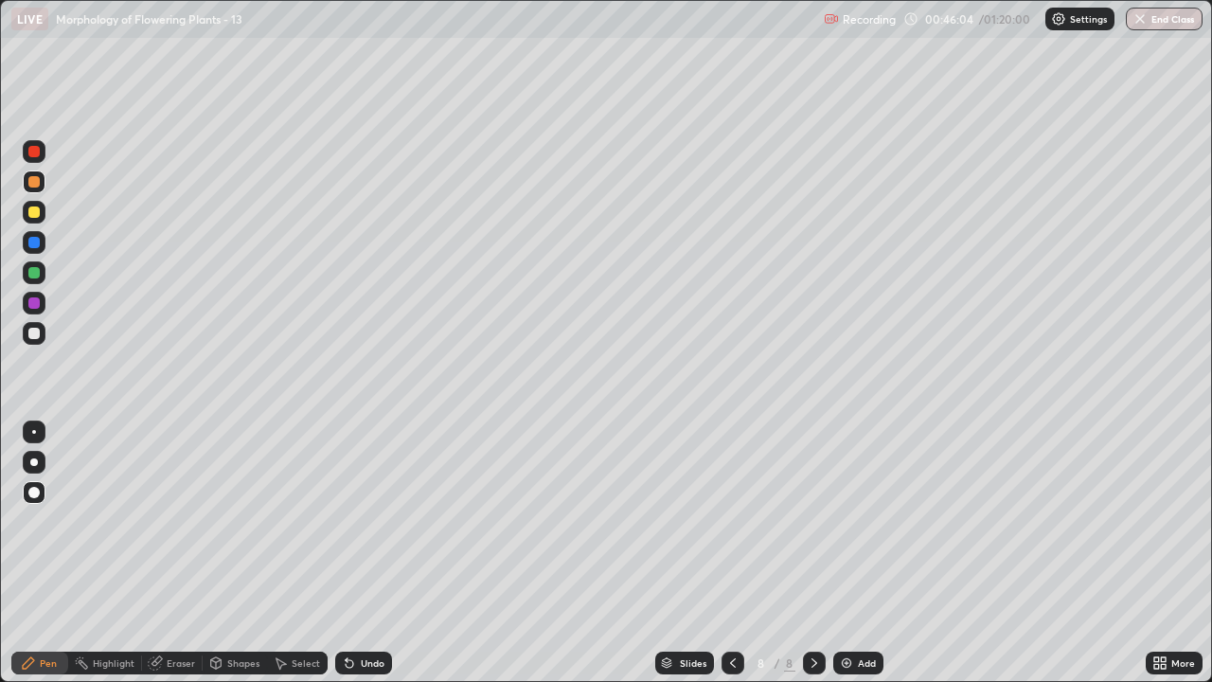
click at [860, 561] on div "Add" at bounding box center [867, 662] width 18 height 9
click at [36, 336] on div at bounding box center [33, 333] width 11 height 11
click at [38, 276] on div at bounding box center [33, 272] width 11 height 11
click at [33, 307] on div at bounding box center [33, 302] width 11 height 11
click at [37, 464] on div at bounding box center [34, 462] width 23 height 23
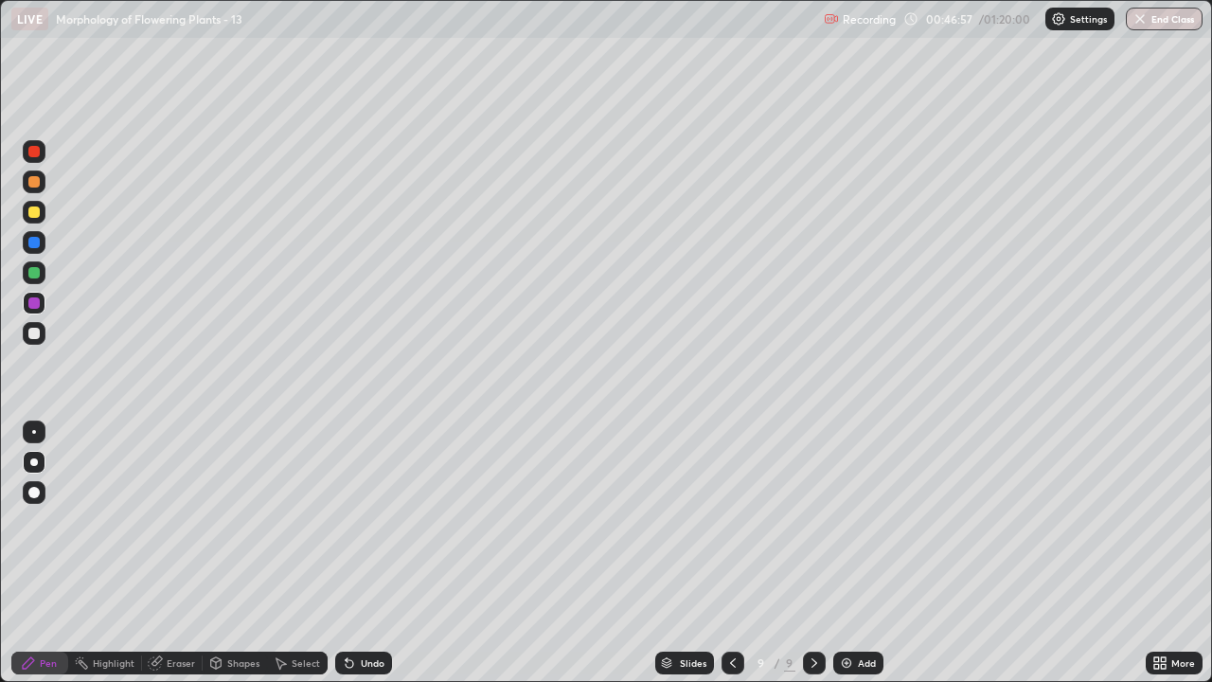
click at [30, 338] on div at bounding box center [33, 333] width 11 height 11
click at [35, 212] on div at bounding box center [33, 211] width 11 height 11
click at [39, 179] on div at bounding box center [33, 181] width 11 height 11
click at [39, 333] on div at bounding box center [33, 333] width 11 height 11
click at [39, 189] on div at bounding box center [34, 181] width 23 height 23
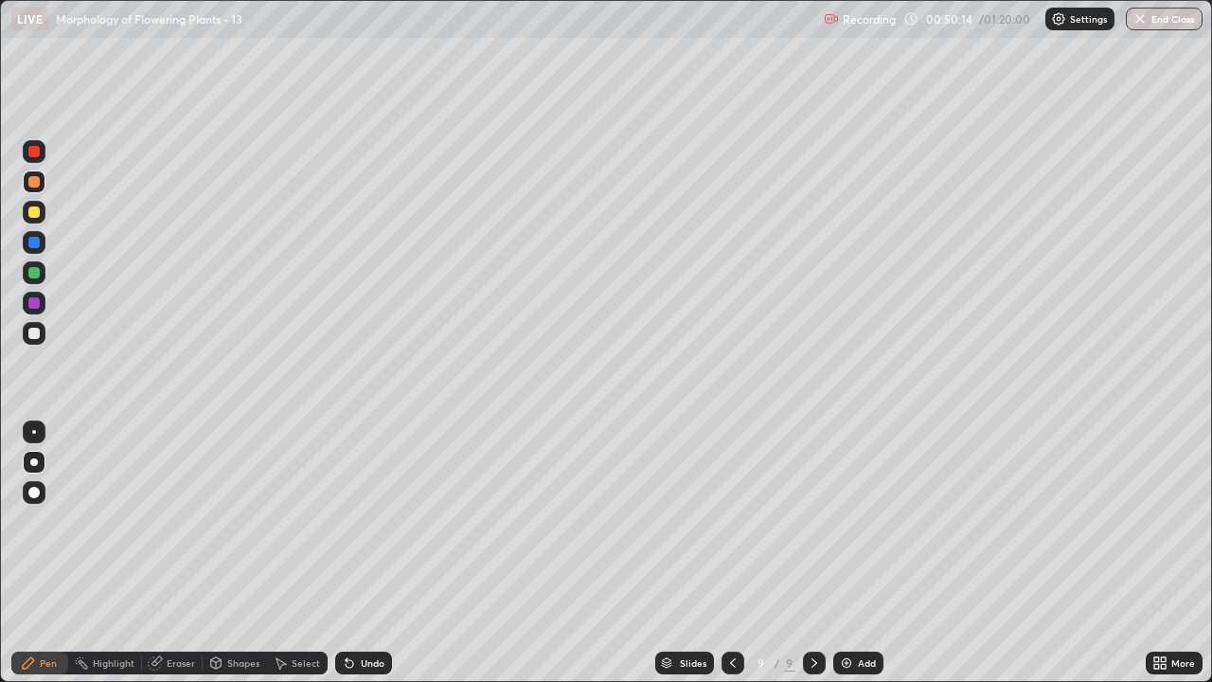
click at [37, 153] on div at bounding box center [33, 151] width 11 height 11
click at [108, 561] on div "Highlight" at bounding box center [114, 662] width 42 height 9
click at [36, 303] on div at bounding box center [33, 302] width 11 height 11
click at [44, 561] on div "Pen" at bounding box center [48, 662] width 17 height 9
click at [351, 561] on div "Undo" at bounding box center [363, 662] width 57 height 23
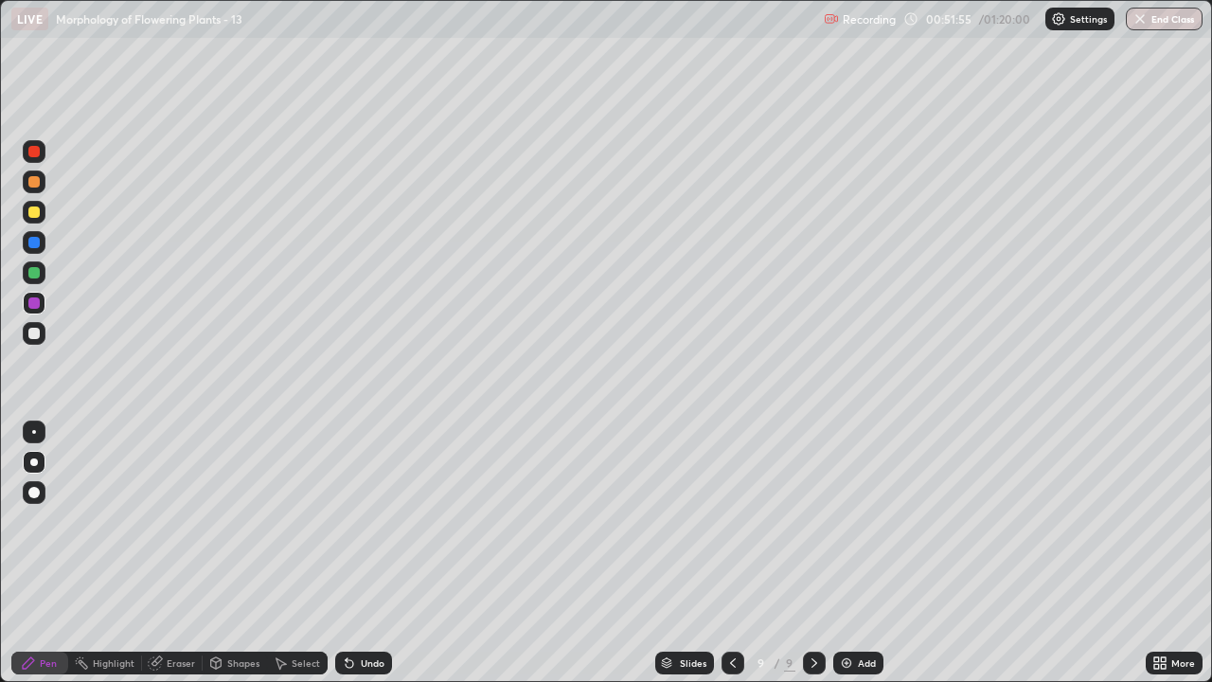
click at [347, 561] on icon at bounding box center [350, 664] width 8 height 8
click at [346, 561] on div "Undo" at bounding box center [363, 662] width 57 height 23
click at [367, 561] on div "Undo" at bounding box center [373, 662] width 24 height 9
click at [38, 180] on div at bounding box center [33, 181] width 11 height 11
click at [34, 334] on div at bounding box center [33, 333] width 11 height 11
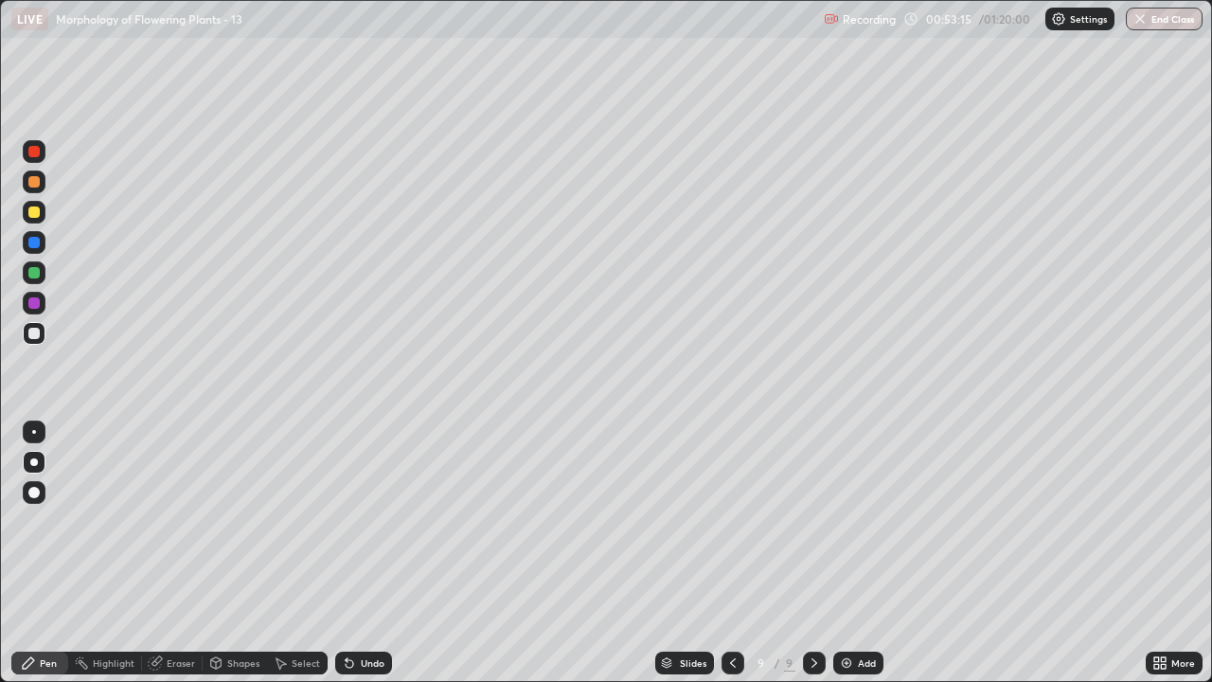
click at [730, 561] on icon at bounding box center [732, 662] width 15 height 15
click at [732, 561] on icon at bounding box center [732, 662] width 15 height 15
click at [812, 561] on icon at bounding box center [814, 662] width 15 height 15
click at [813, 561] on div at bounding box center [814, 662] width 23 height 23
click at [858, 561] on div "Add" at bounding box center [867, 662] width 18 height 9
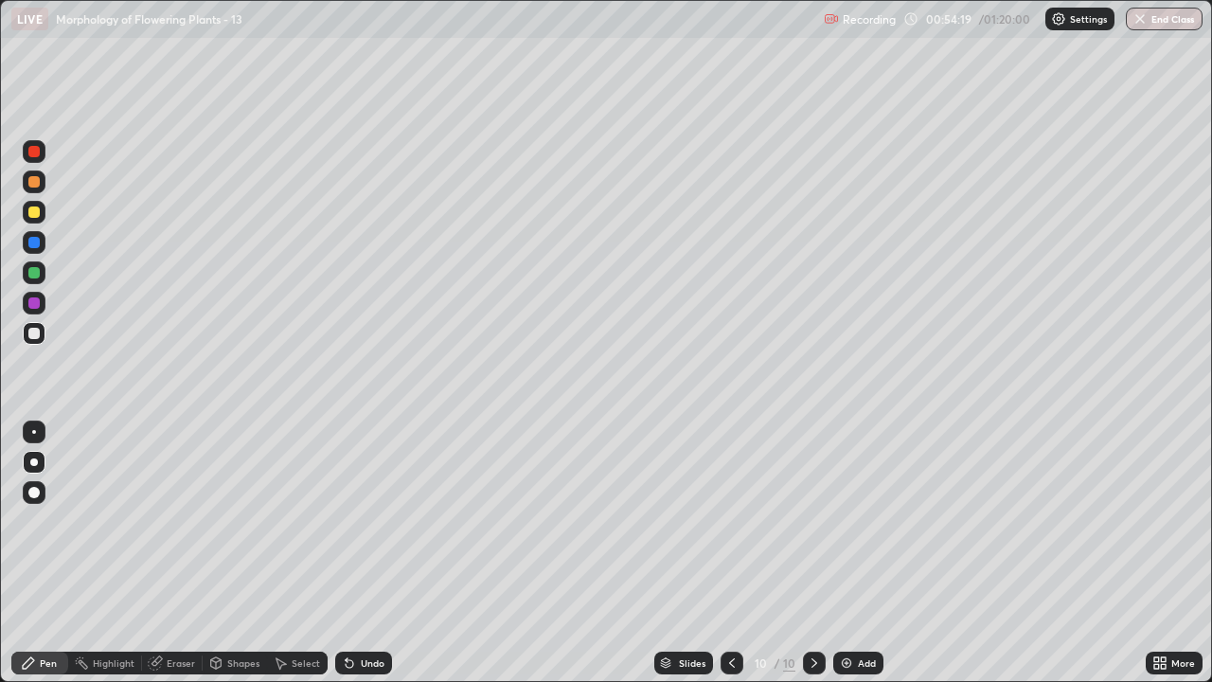
click at [39, 210] on div at bounding box center [33, 211] width 11 height 11
click at [37, 304] on div at bounding box center [33, 302] width 11 height 11
click at [38, 276] on div at bounding box center [33, 272] width 11 height 11
click at [34, 211] on div at bounding box center [33, 211] width 11 height 11
click at [34, 184] on div at bounding box center [33, 181] width 11 height 11
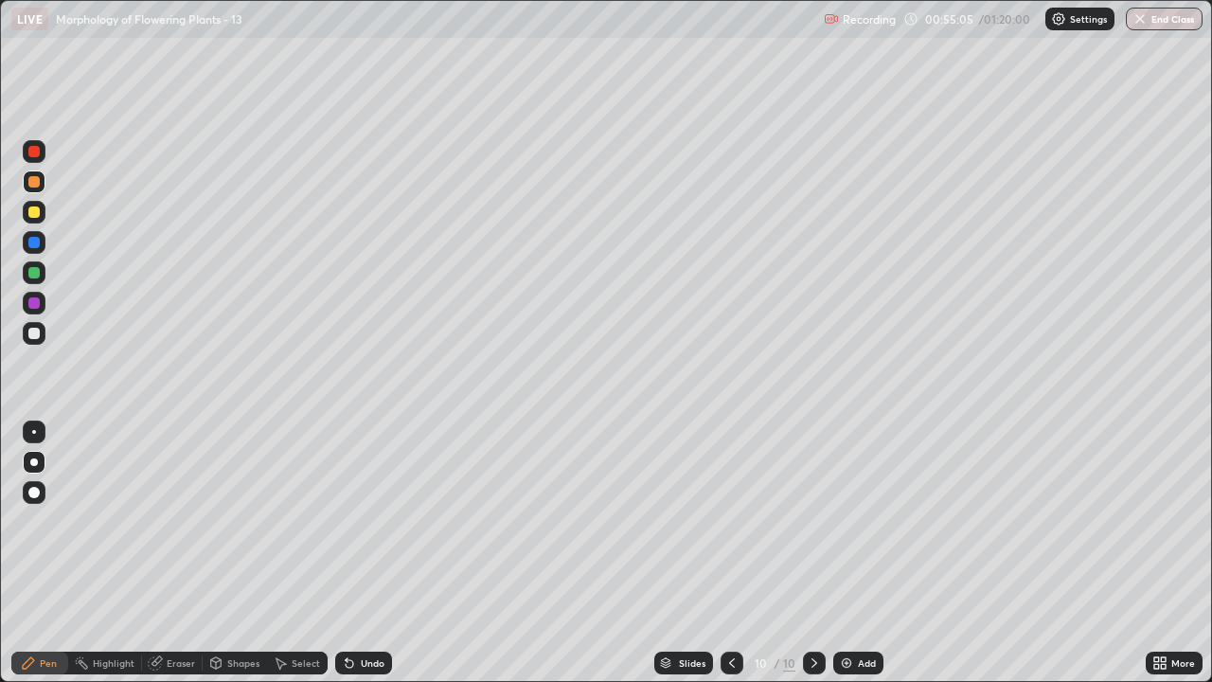
click at [36, 155] on div at bounding box center [33, 151] width 11 height 11
click at [31, 307] on div at bounding box center [33, 302] width 11 height 11
click at [366, 561] on div "Undo" at bounding box center [373, 662] width 24 height 9
click at [34, 276] on div at bounding box center [33, 272] width 11 height 11
click at [35, 338] on div at bounding box center [33, 333] width 11 height 11
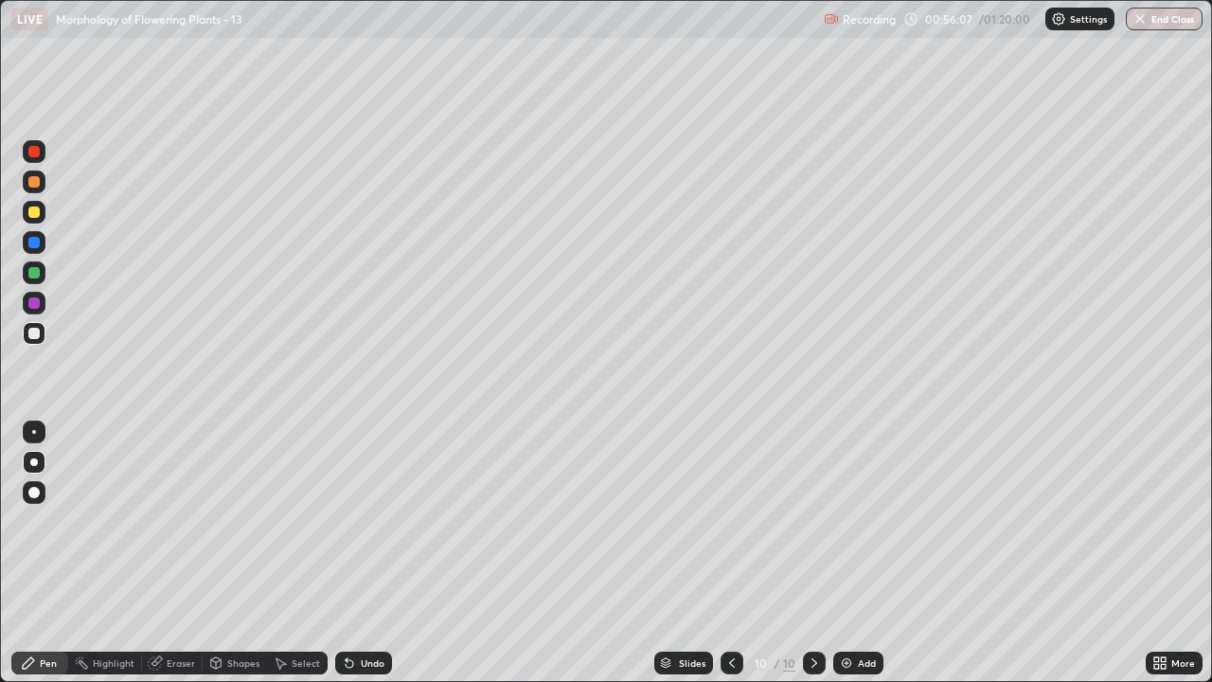
click at [35, 182] on div at bounding box center [33, 181] width 11 height 11
click at [34, 334] on div at bounding box center [33, 333] width 11 height 11
click at [37, 152] on div at bounding box center [33, 151] width 11 height 11
click at [38, 302] on div at bounding box center [33, 302] width 11 height 11
click at [36, 271] on div at bounding box center [33, 272] width 11 height 11
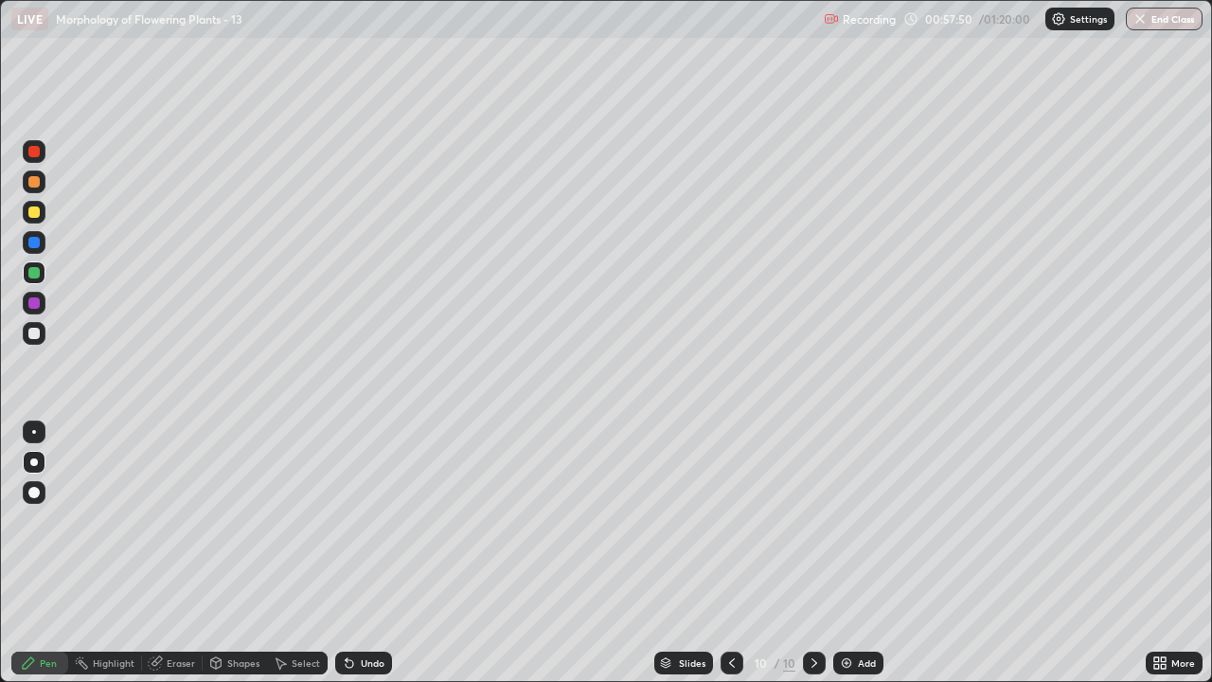
click at [731, 561] on icon at bounding box center [731, 662] width 15 height 15
click at [813, 561] on icon at bounding box center [815, 662] width 6 height 9
click at [853, 561] on div "Add" at bounding box center [858, 662] width 50 height 23
click at [34, 484] on div at bounding box center [34, 492] width 23 height 23
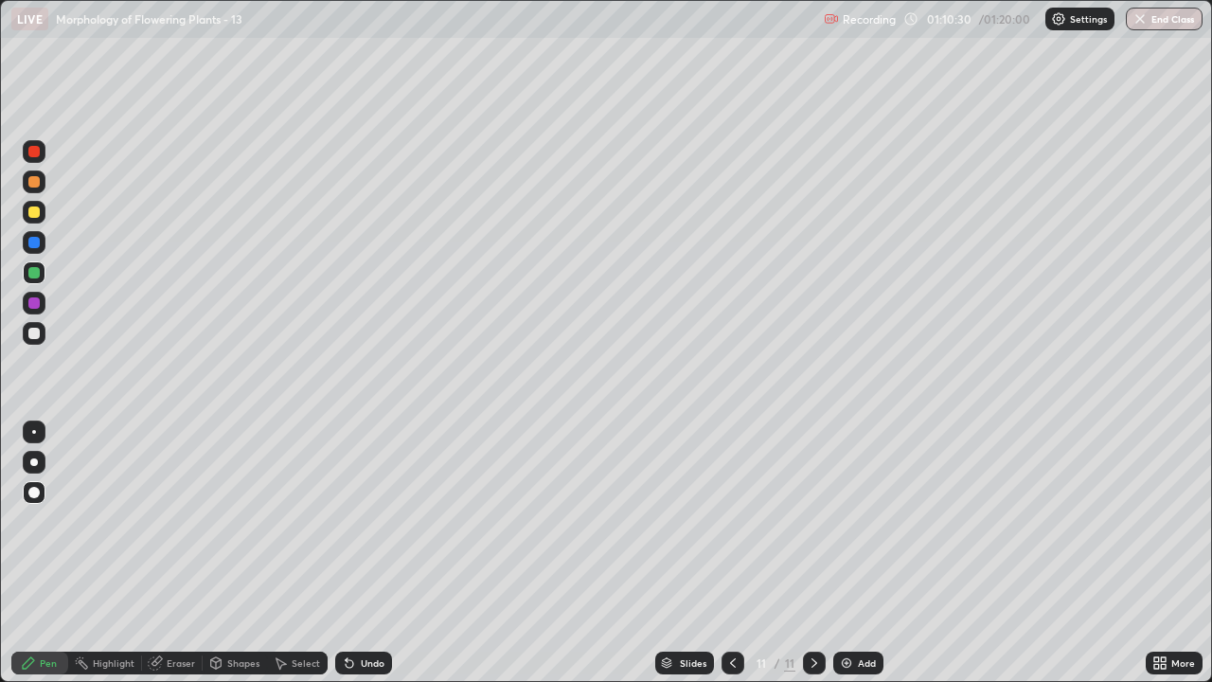
click at [35, 333] on div at bounding box center [33, 333] width 11 height 11
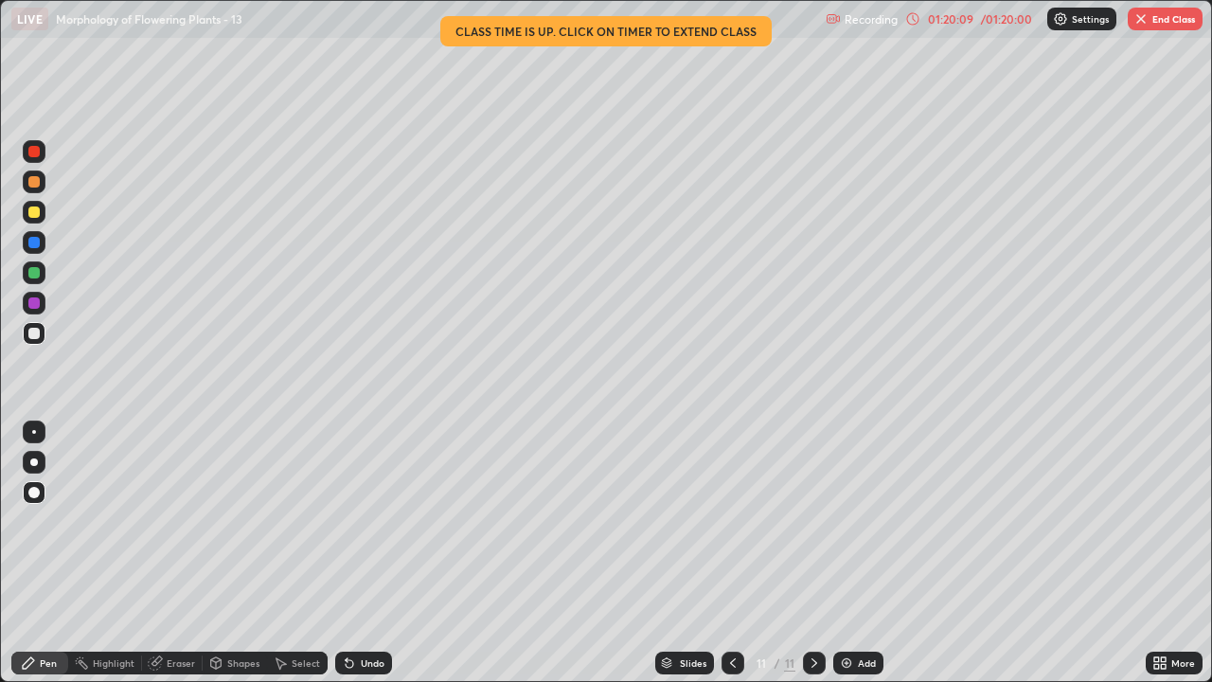
click at [1168, 24] on button "End Class" at bounding box center [1165, 19] width 75 height 23
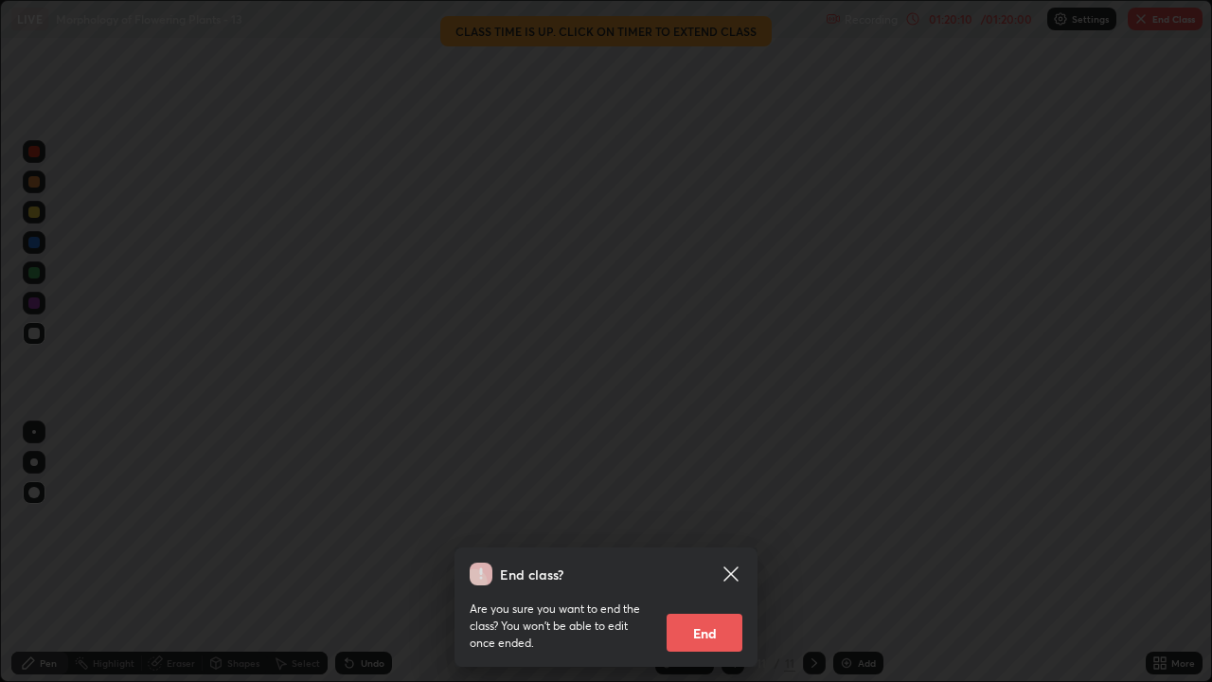
click at [701, 561] on button "End" at bounding box center [705, 633] width 76 height 38
